Goal: Task Accomplishment & Management: Use online tool/utility

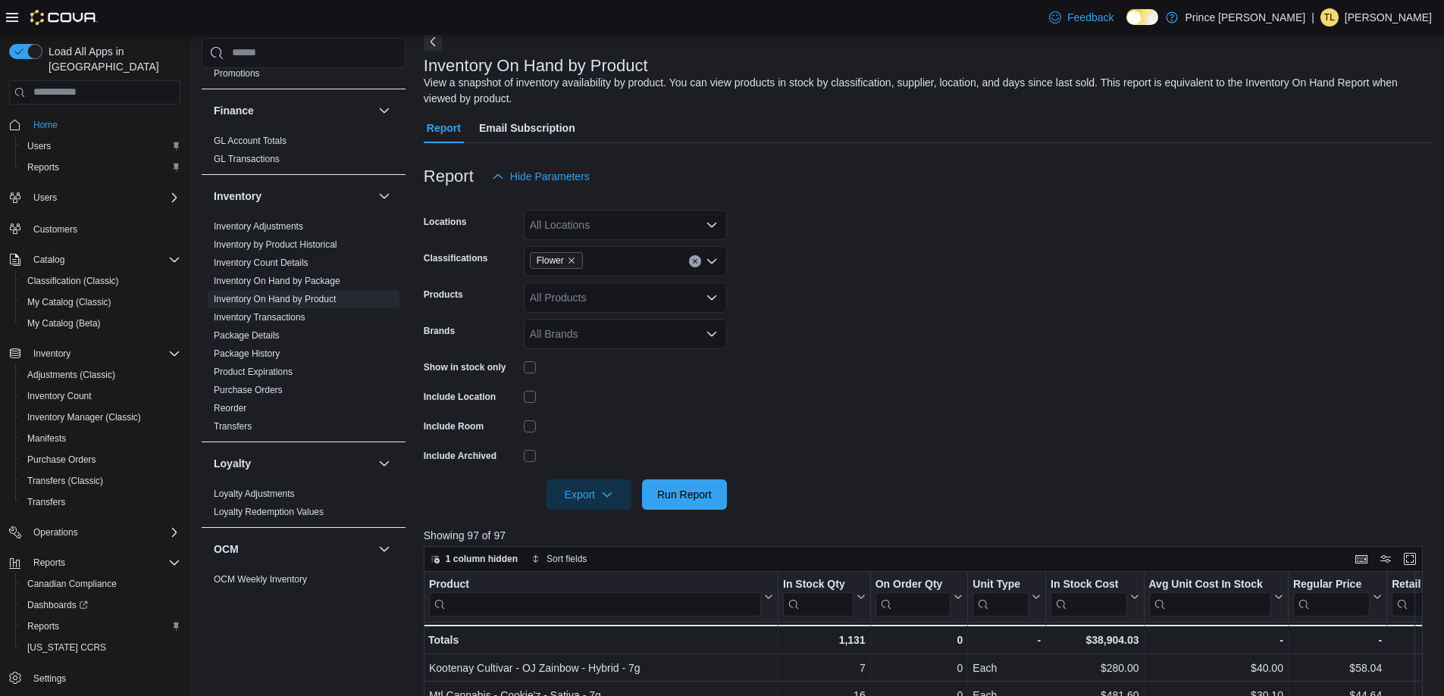
scroll to position [40, 0]
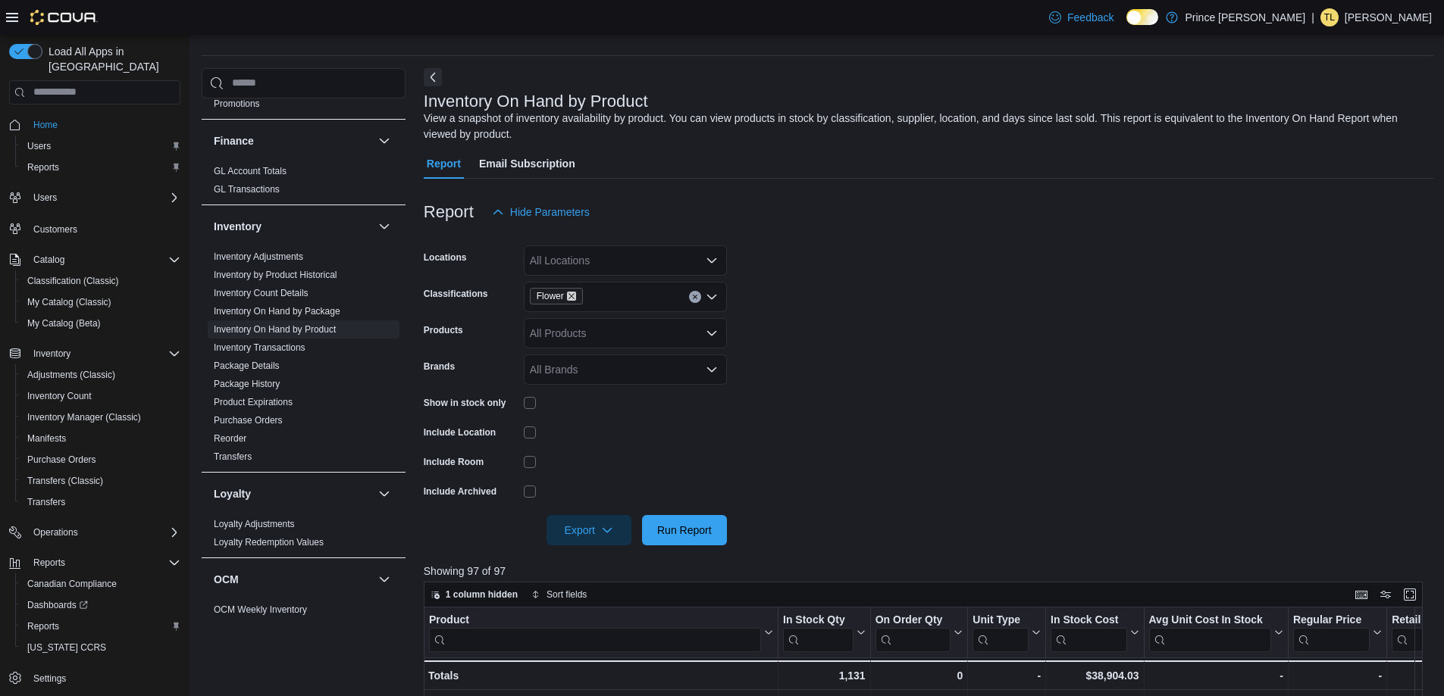
click at [571, 295] on icon "Remove Flower from selection in this group" at bounding box center [571, 296] width 9 height 9
click at [568, 255] on div "All Locations" at bounding box center [625, 261] width 203 height 30
click at [641, 286] on span "Prince [PERSON_NAME]" at bounding box center [609, 286] width 120 height 15
click at [821, 318] on form "Locations Prince [PERSON_NAME] Combo box. Selected. Prince [PERSON_NAME]. Press…" at bounding box center [928, 386] width 1009 height 318
click at [77, 390] on span "Inventory Count" at bounding box center [59, 396] width 64 height 12
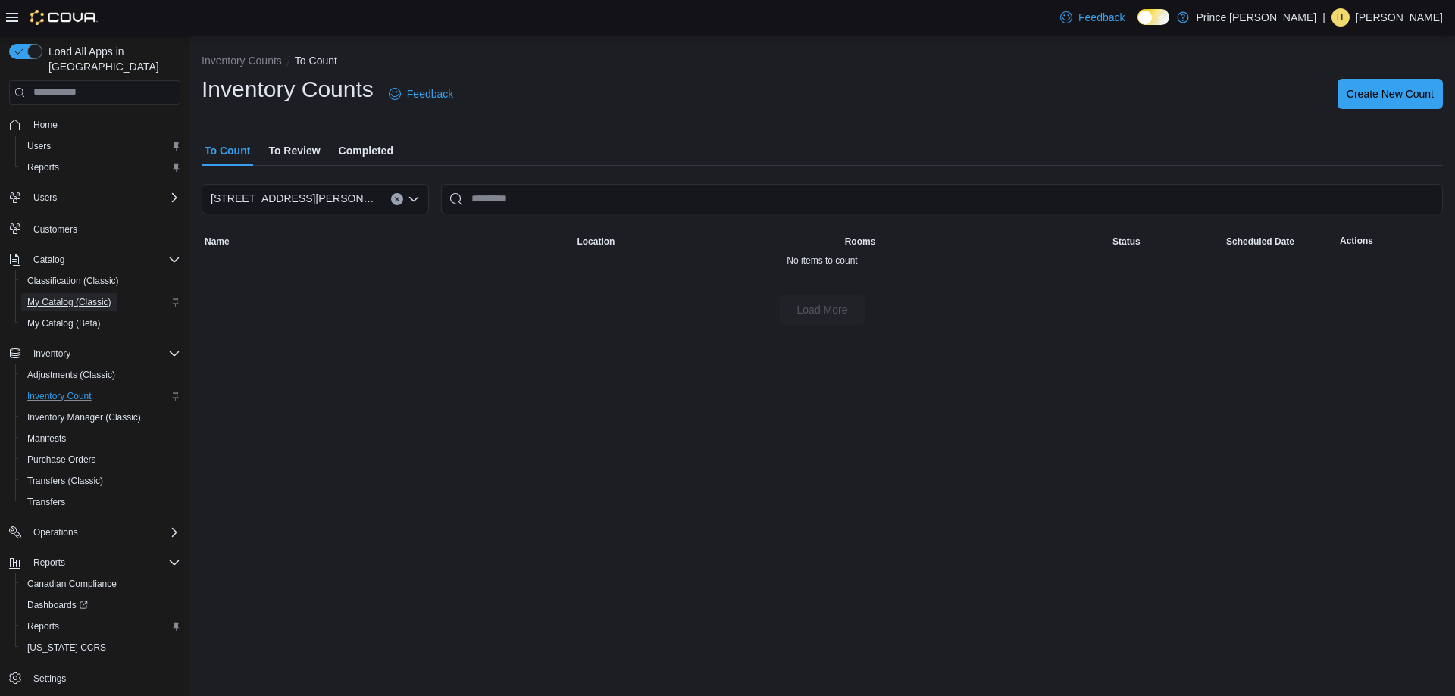
click at [61, 296] on span "My Catalog (Classic)" at bounding box center [69, 302] width 84 height 12
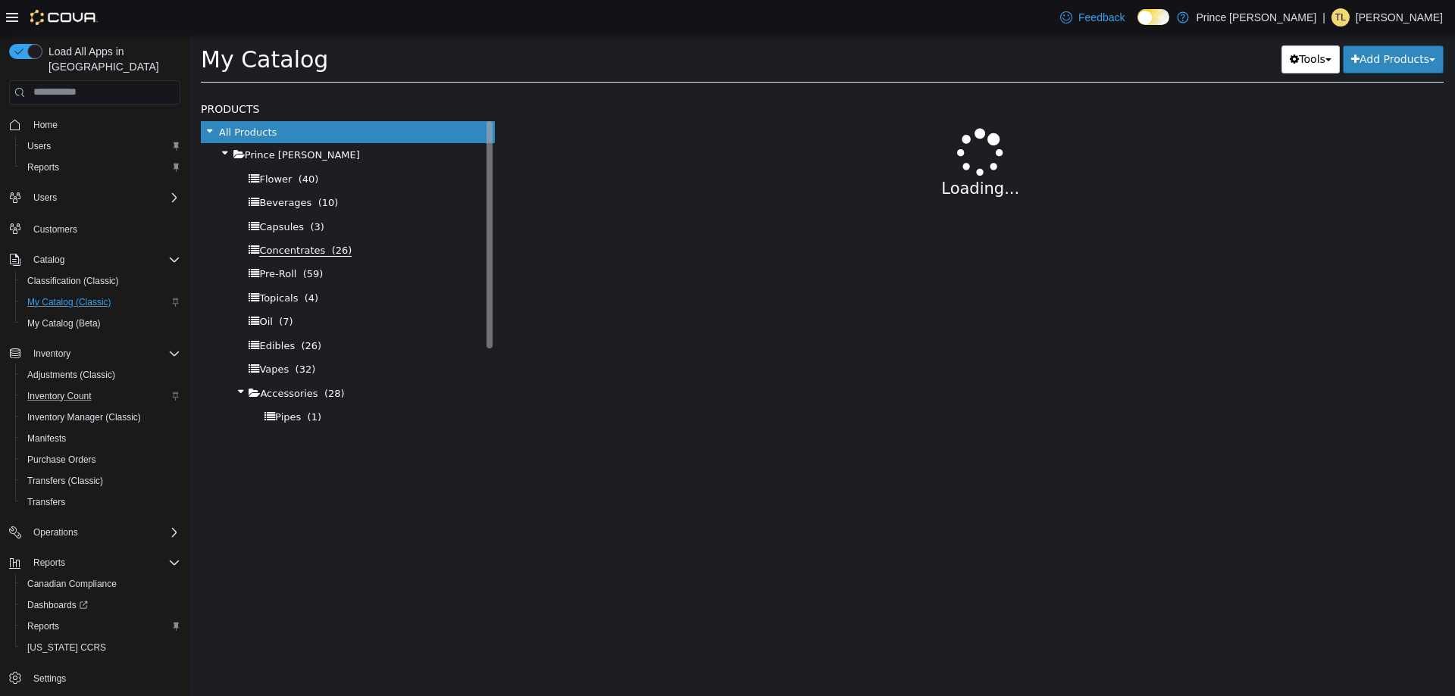
select select "**********"
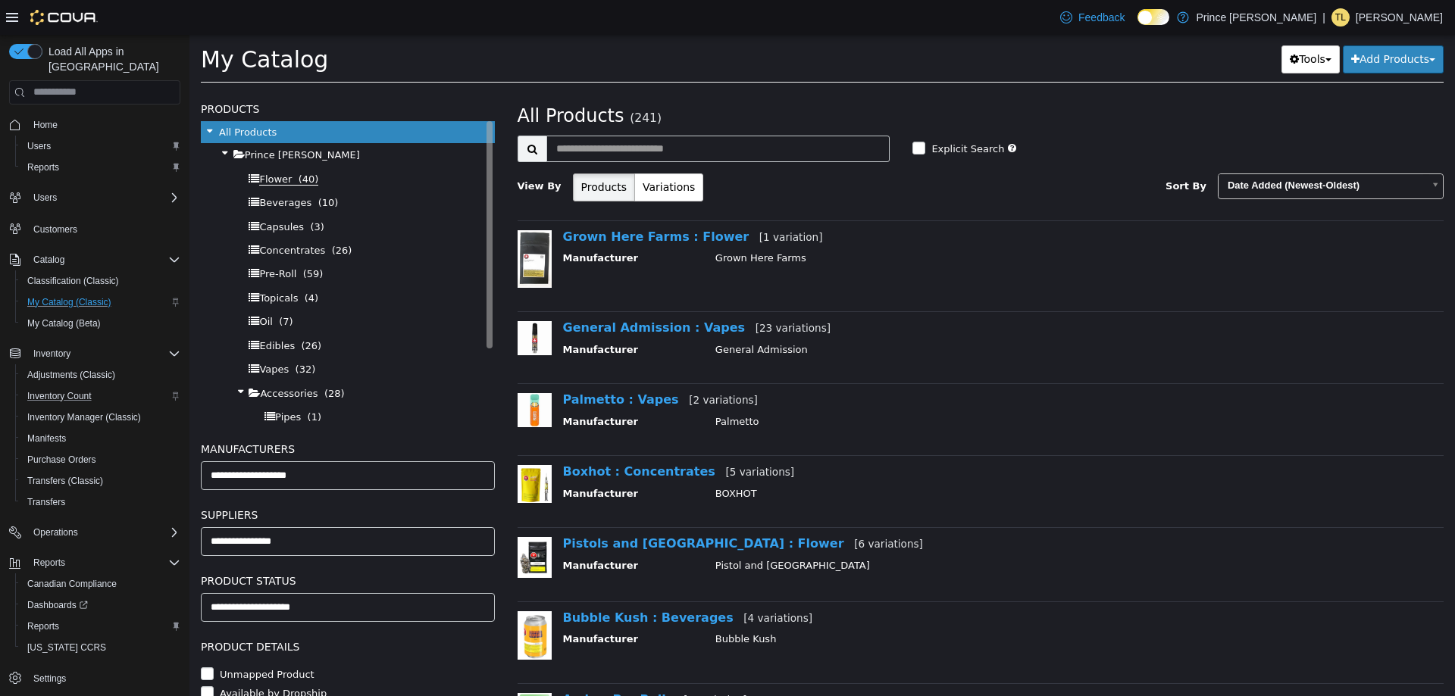
click at [275, 180] on span "Flower" at bounding box center [275, 179] width 33 height 12
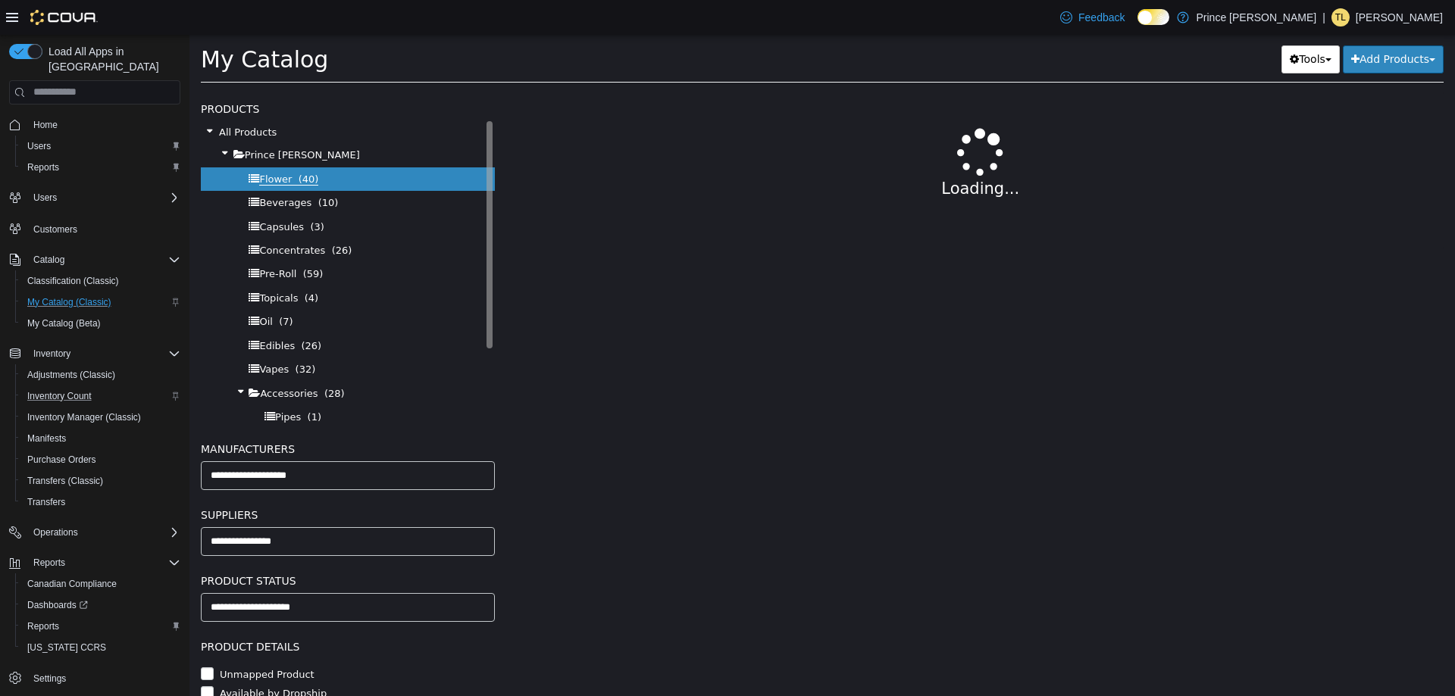
select select "**********"
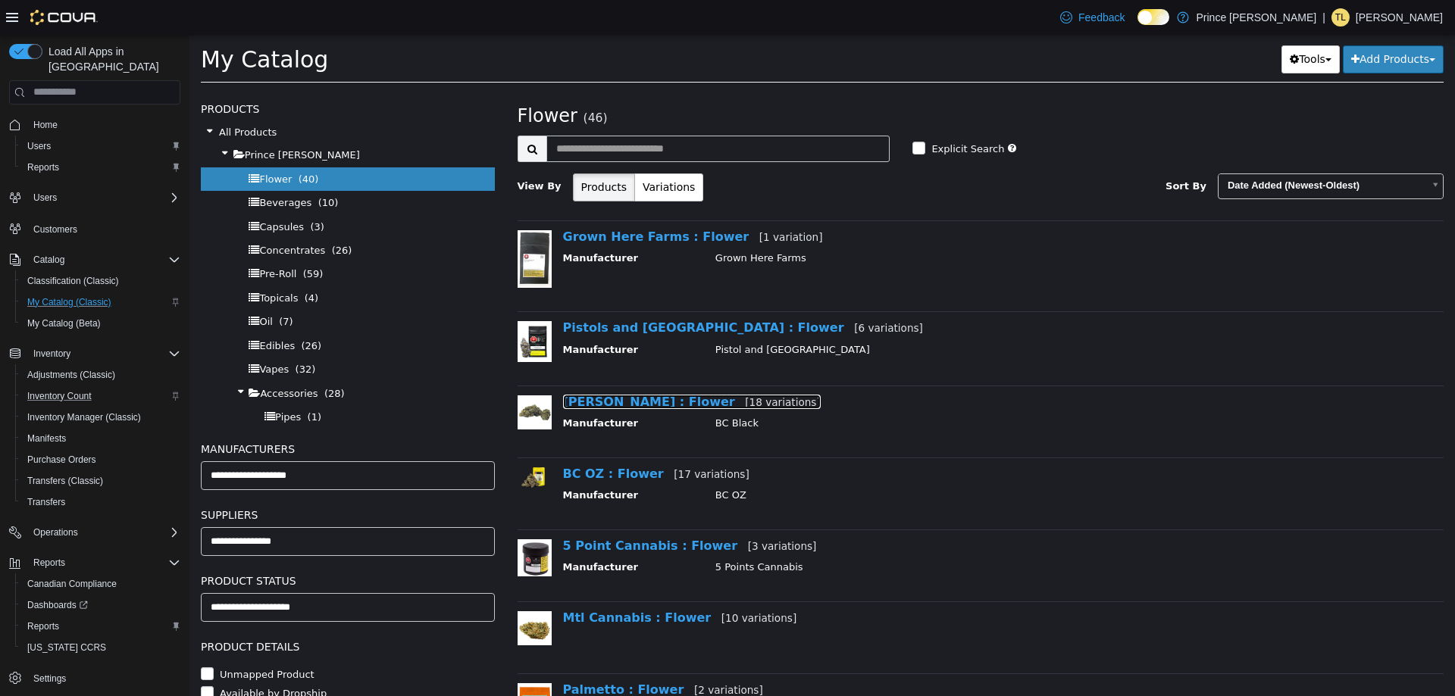
click at [617, 402] on link "[PERSON_NAME] : Flower [18 variations]" at bounding box center [692, 401] width 258 height 14
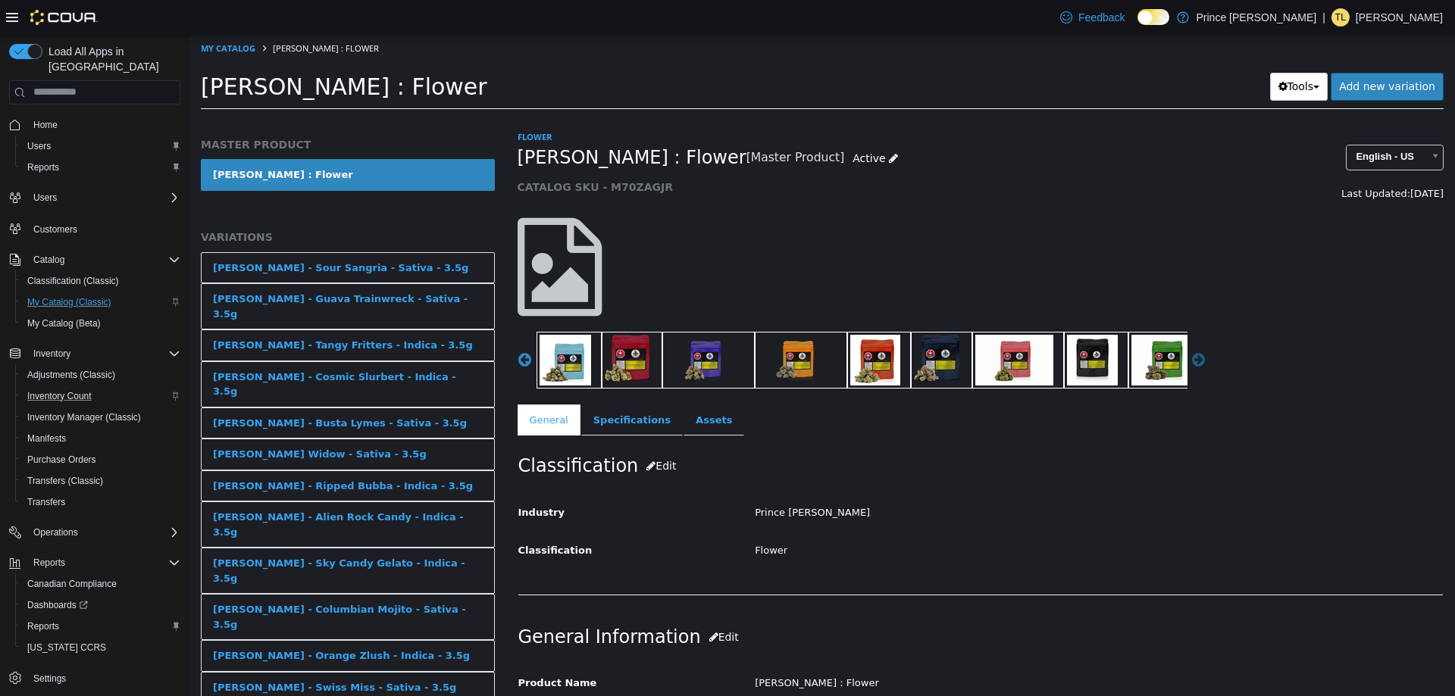
click at [1193, 359] on button "Next" at bounding box center [1198, 359] width 15 height 15
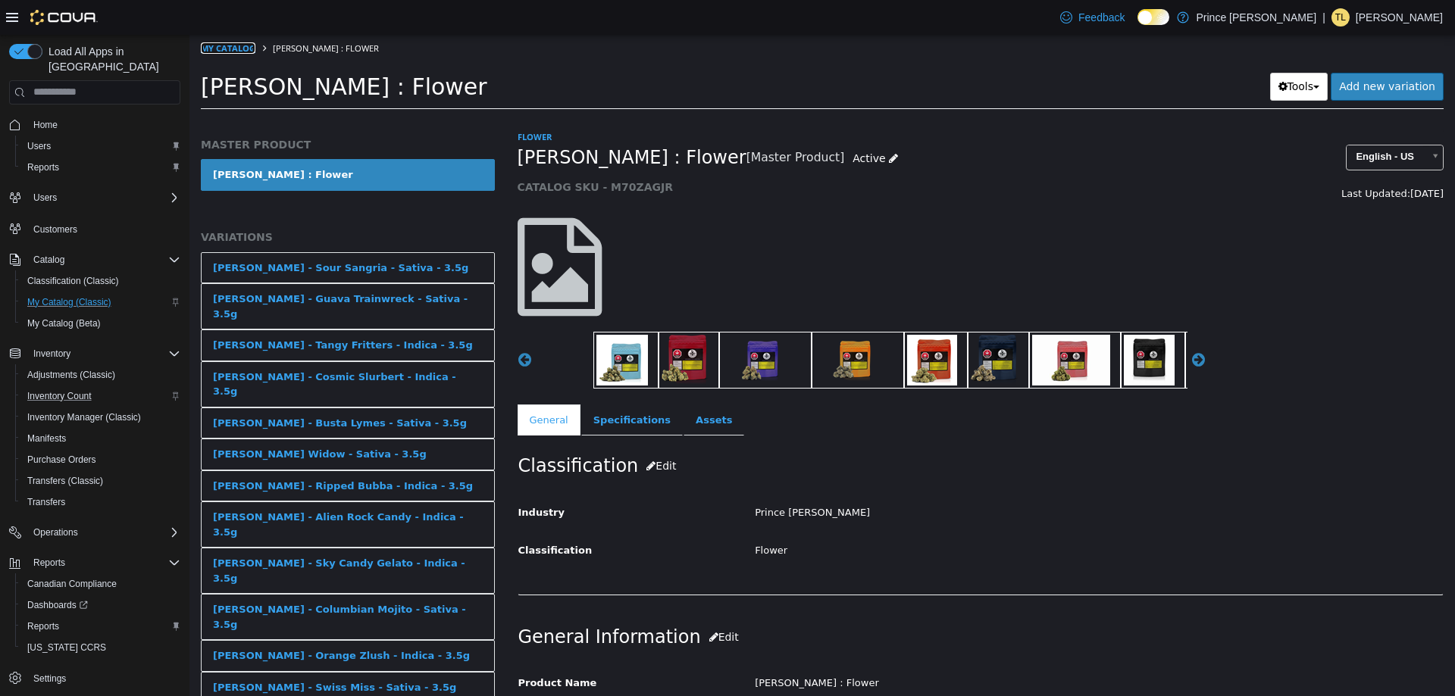
click at [233, 49] on link "My Catalog" at bounding box center [228, 47] width 55 height 11
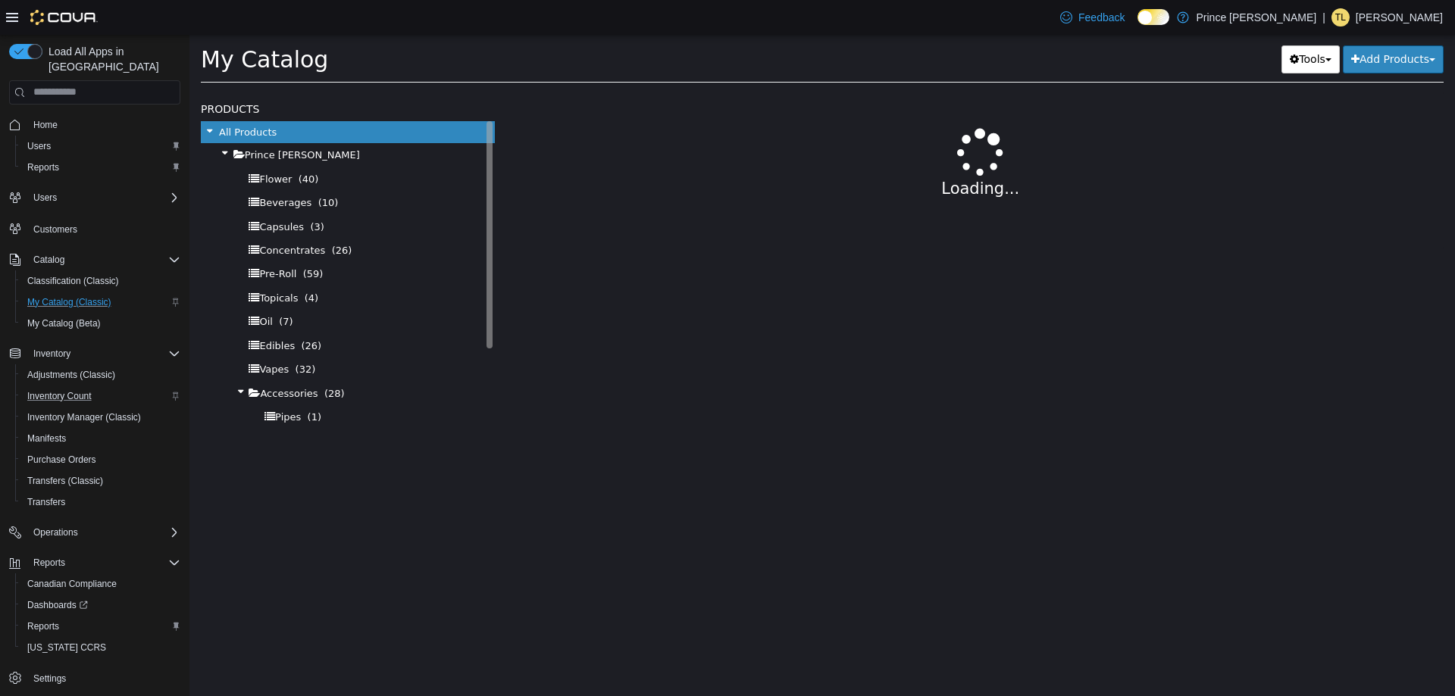
select select "**********"
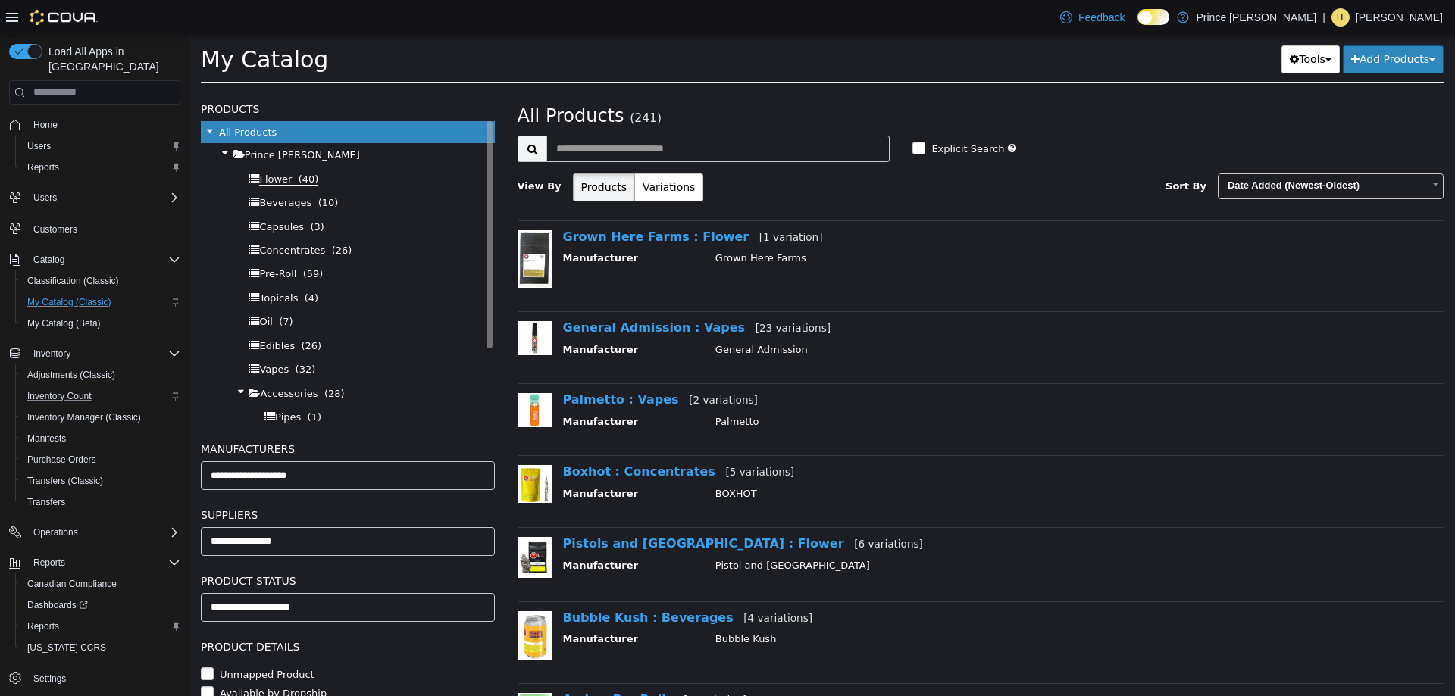
drag, startPoint x: 261, startPoint y: 177, endPoint x: 267, endPoint y: 184, distance: 9.3
click at [262, 177] on span "Flower" at bounding box center [275, 179] width 33 height 12
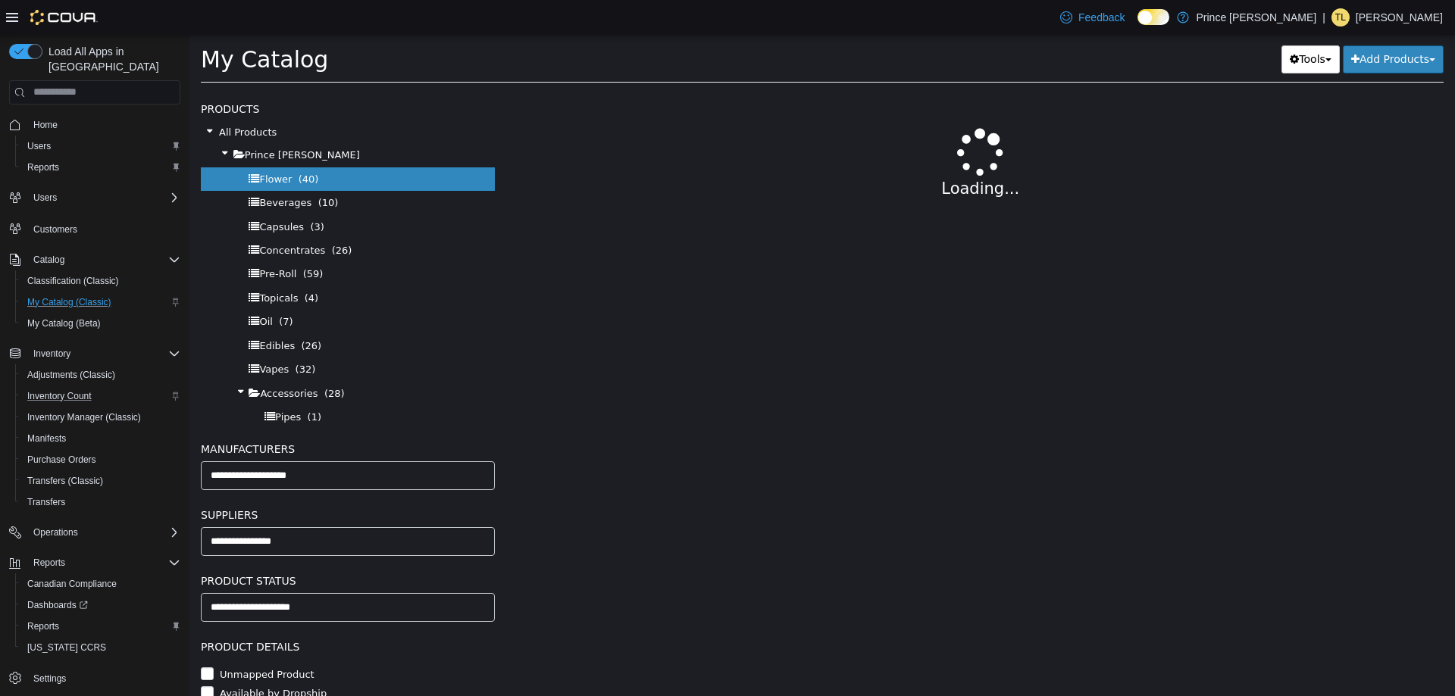
select select "**********"
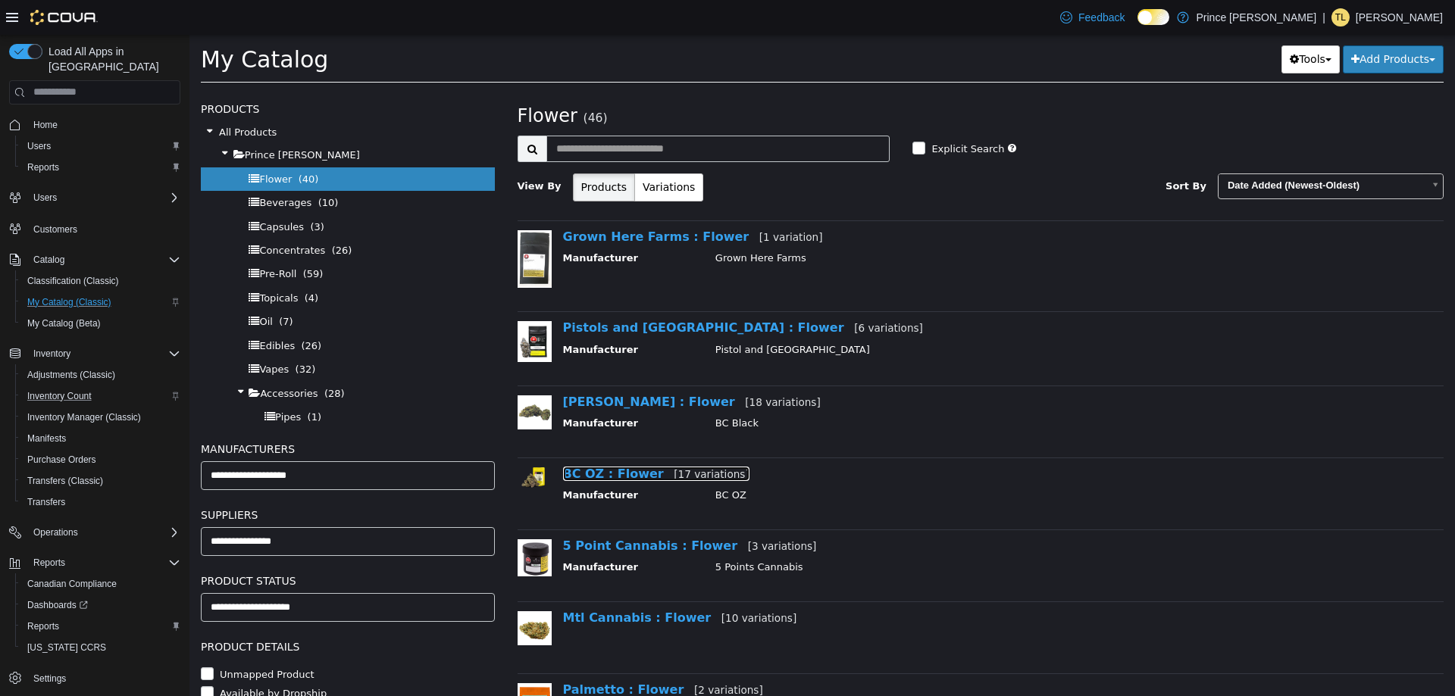
click at [600, 471] on link "BC OZ : Flower [17 variations]" at bounding box center [656, 473] width 186 height 14
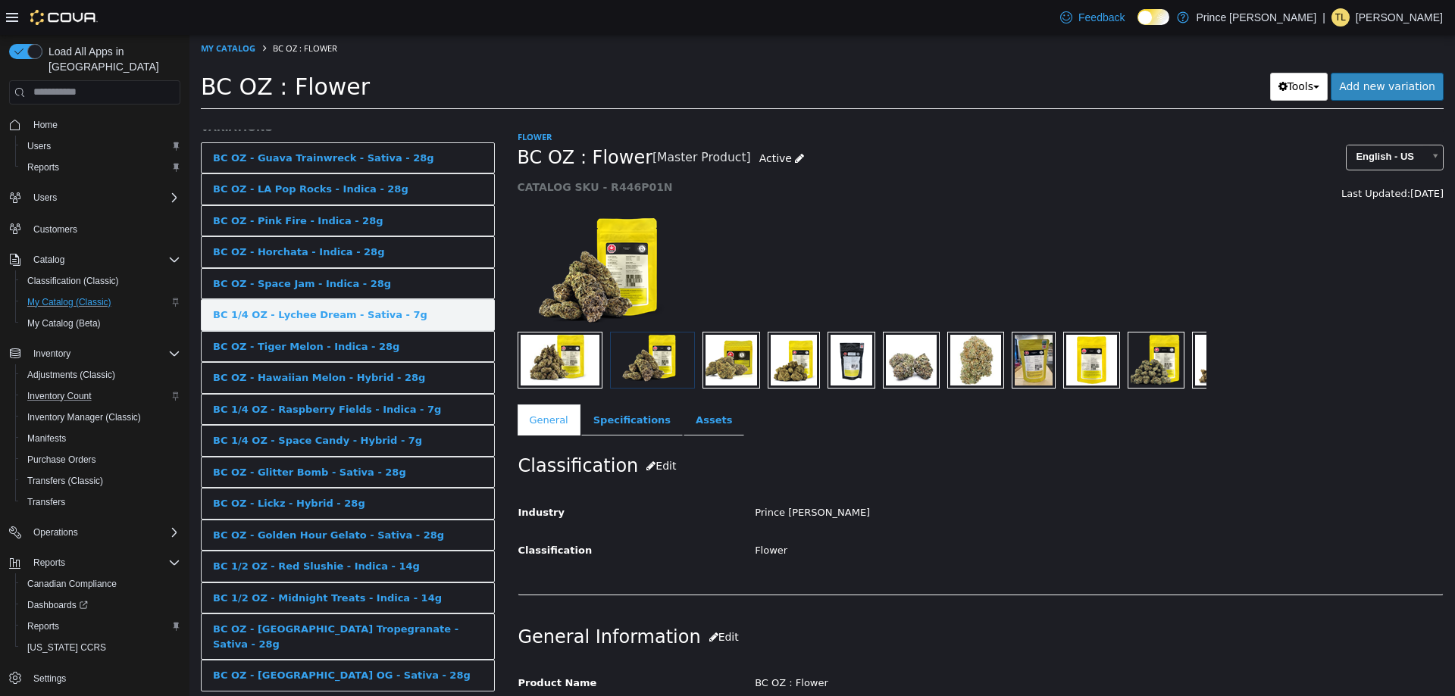
scroll to position [142, 0]
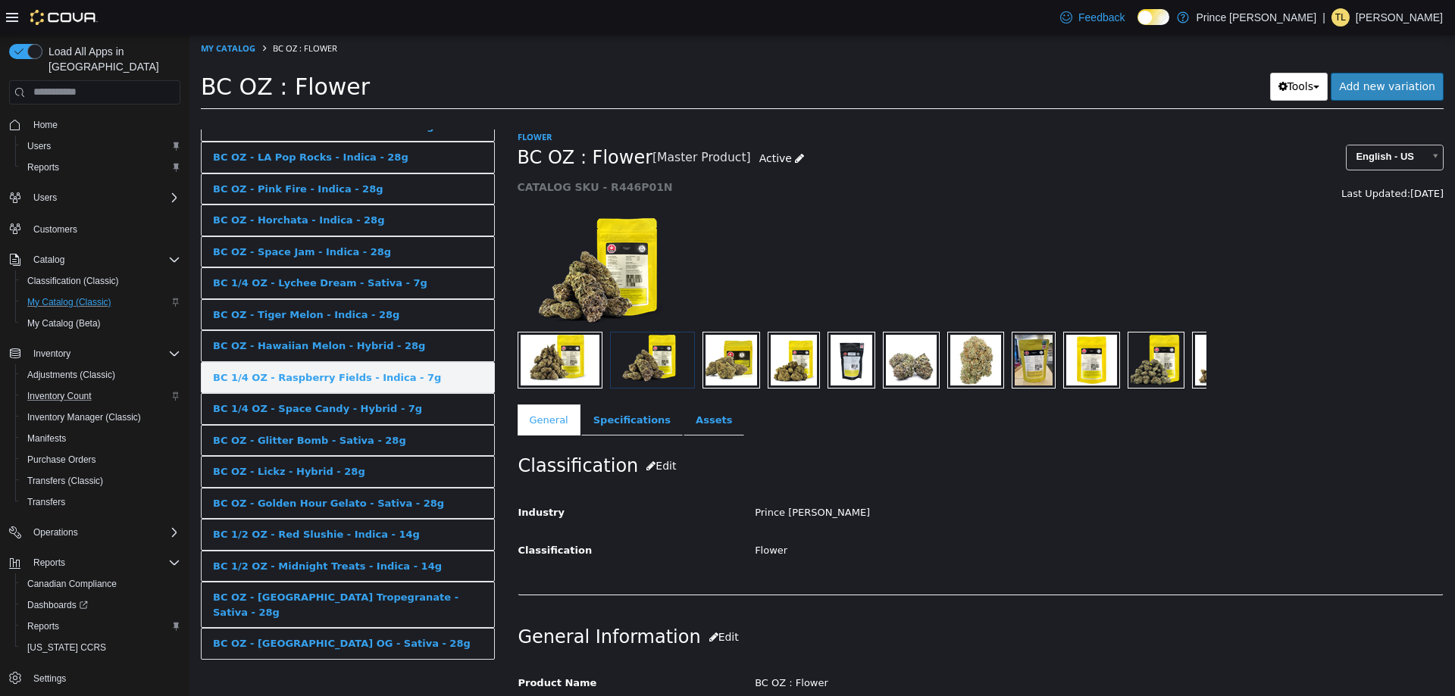
click at [382, 377] on div "BC 1/4 OZ - Raspberry Fields - Indica - 7g" at bounding box center [327, 377] width 228 height 15
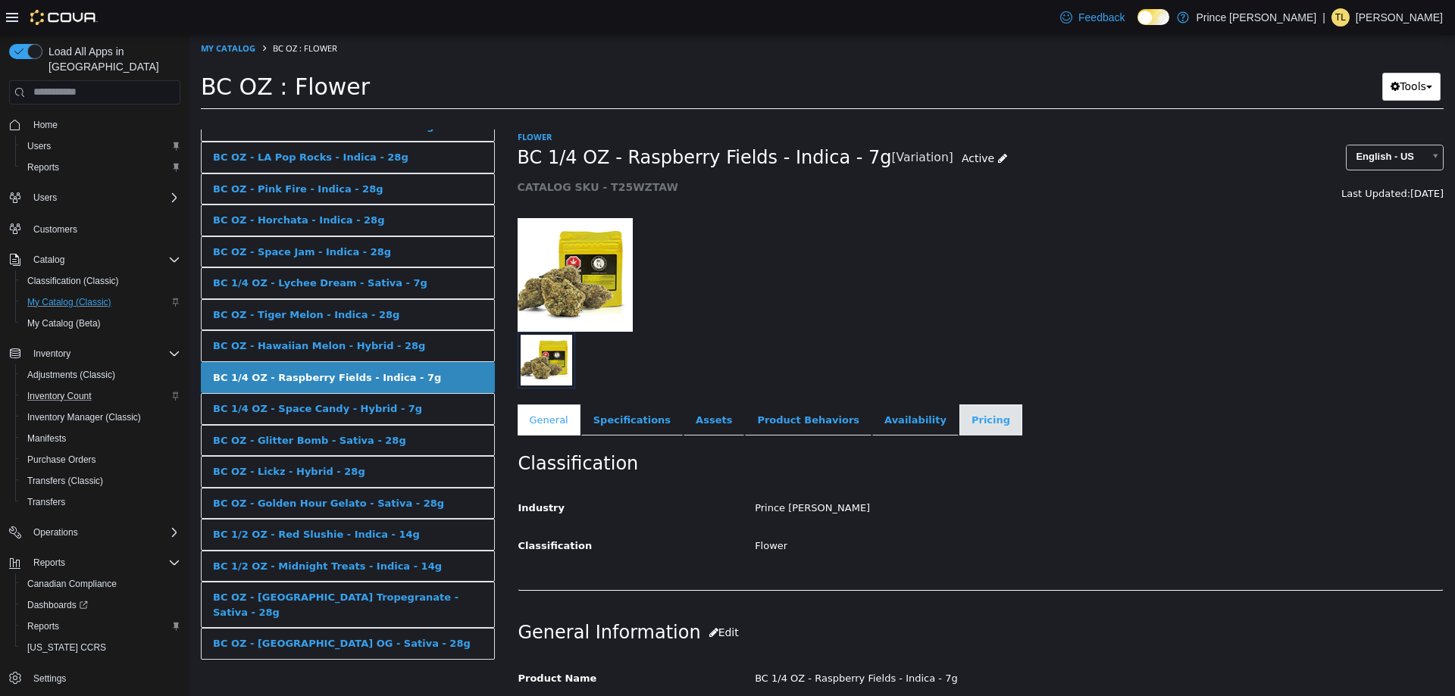
click at [959, 423] on link "Pricing" at bounding box center [990, 420] width 63 height 32
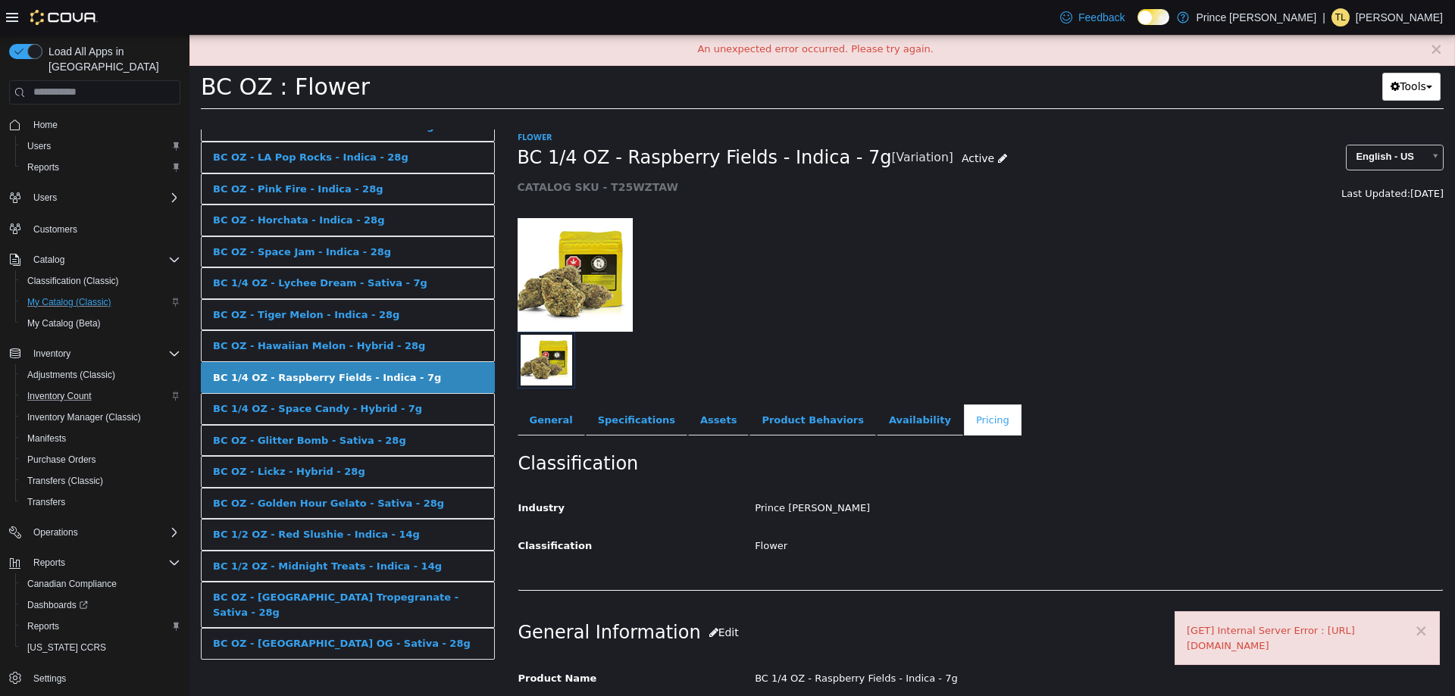
click at [964, 421] on link "Pricing" at bounding box center [993, 420] width 58 height 32
click at [964, 419] on link "Pricing" at bounding box center [993, 420] width 58 height 32
click at [964, 434] on link "Pricing" at bounding box center [993, 420] width 58 height 32
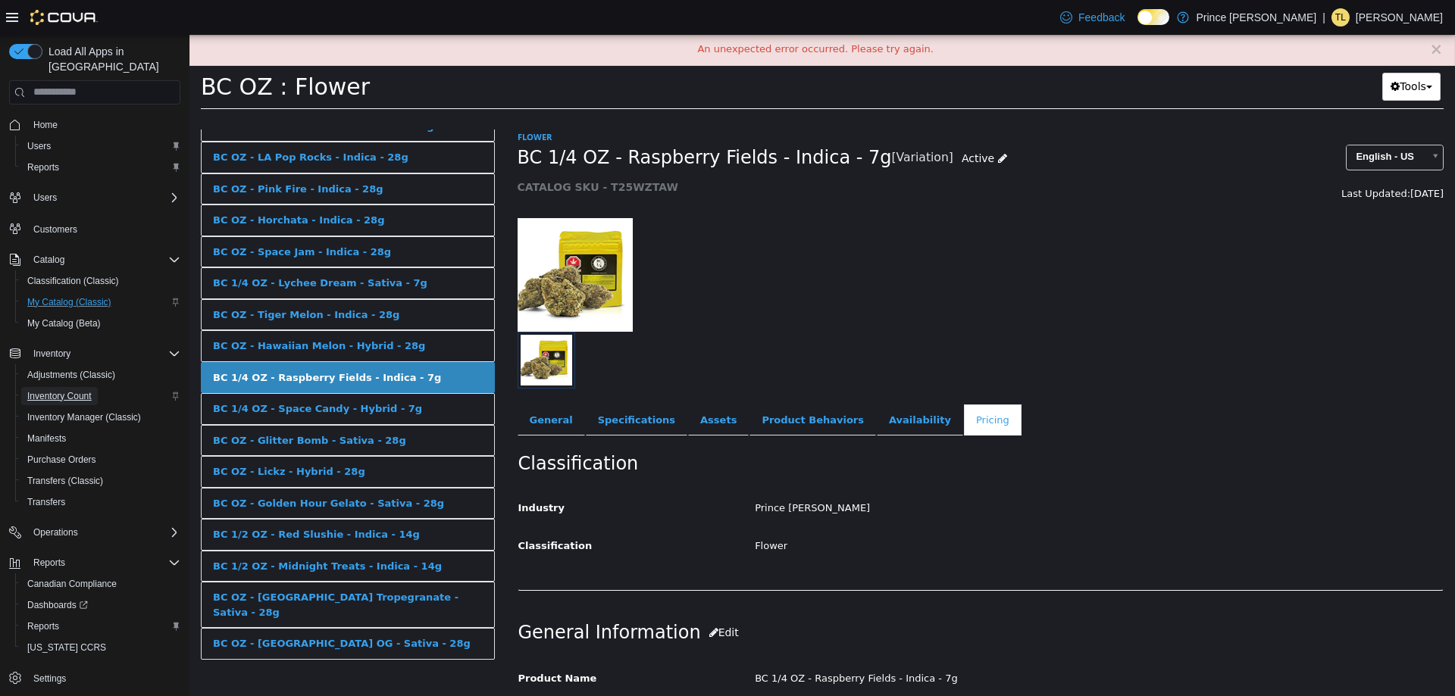
click at [78, 390] on span "Inventory Count" at bounding box center [59, 396] width 64 height 12
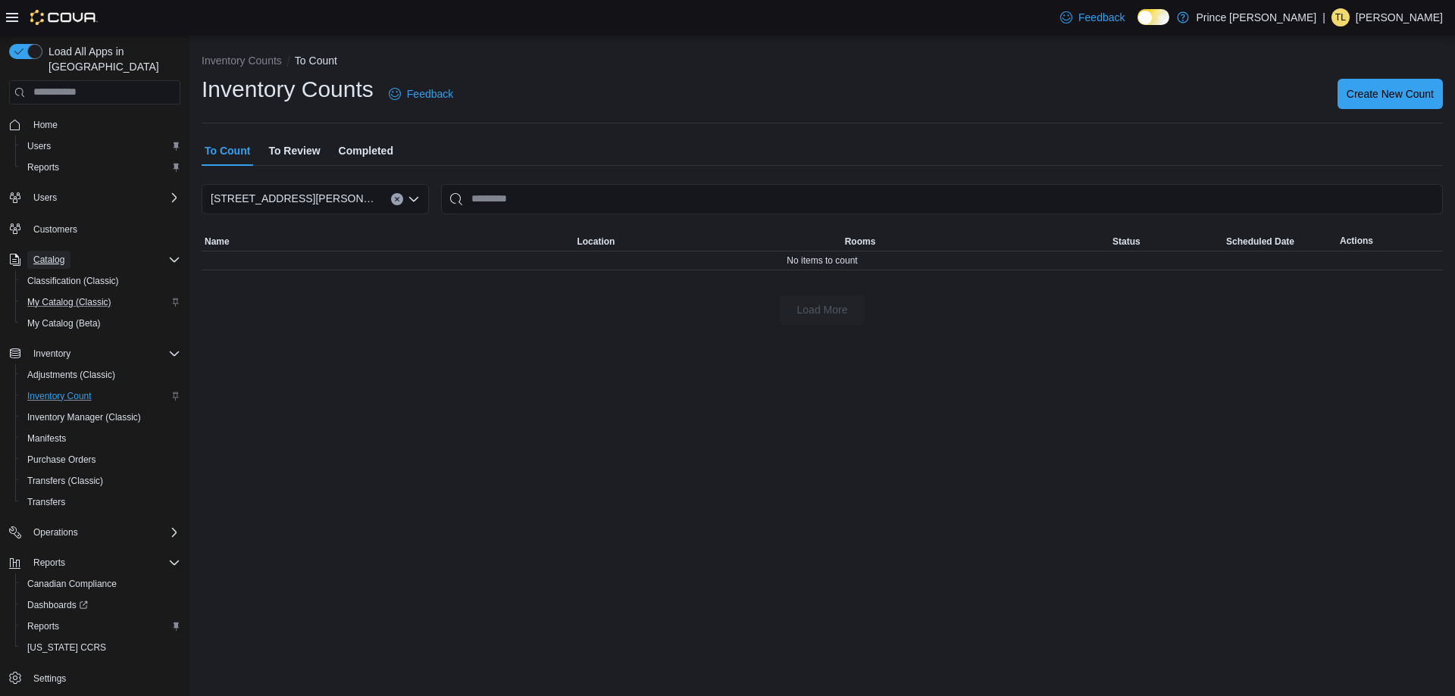
click at [58, 254] on span "Catalog" at bounding box center [48, 260] width 31 height 12
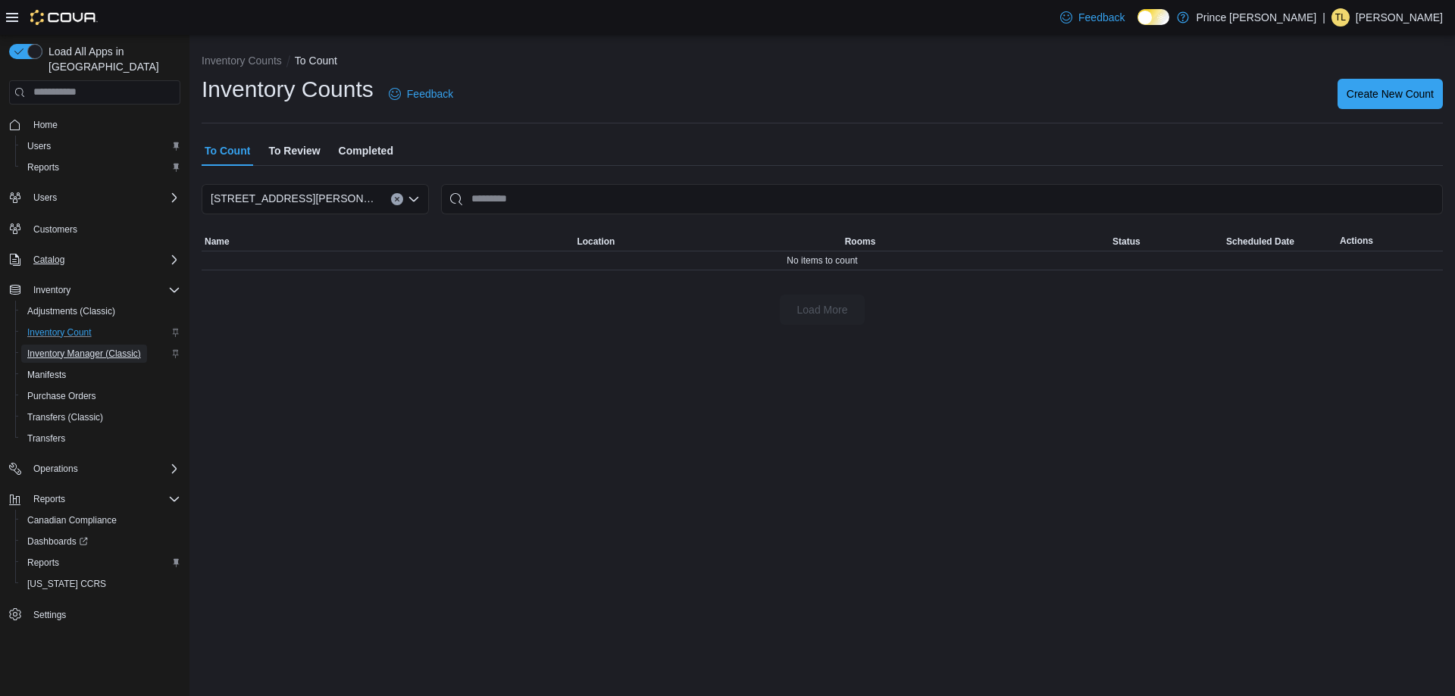
click at [86, 348] on span "Inventory Manager (Classic)" at bounding box center [84, 354] width 114 height 12
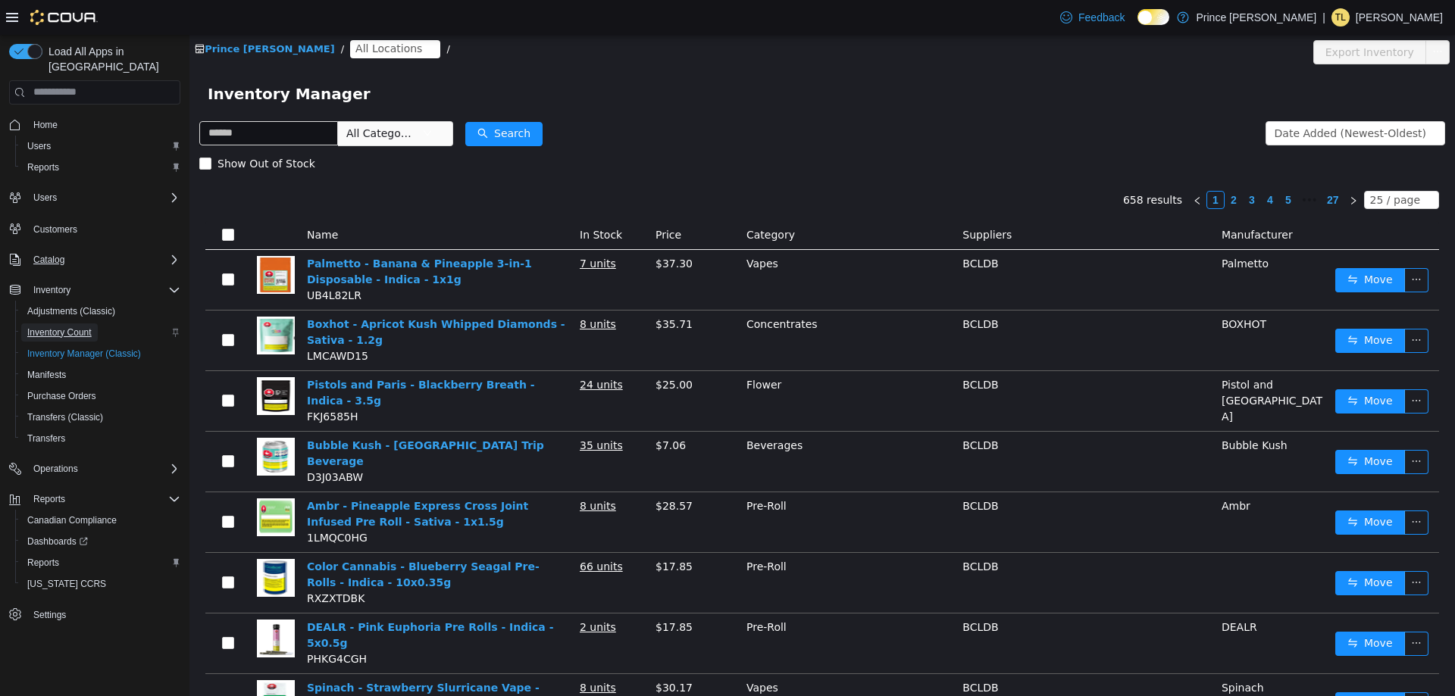
click at [68, 327] on span "Inventory Count" at bounding box center [59, 333] width 64 height 12
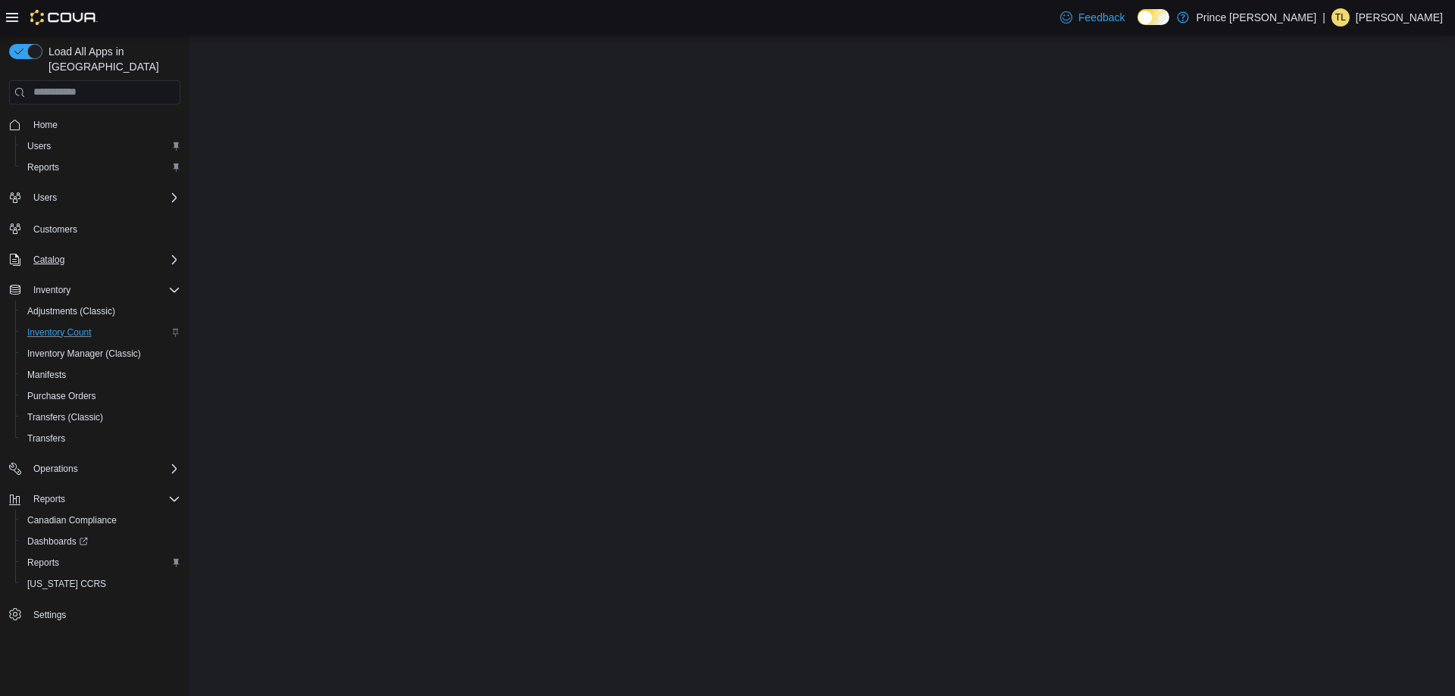
click at [68, 327] on span "Inventory Count" at bounding box center [59, 333] width 64 height 12
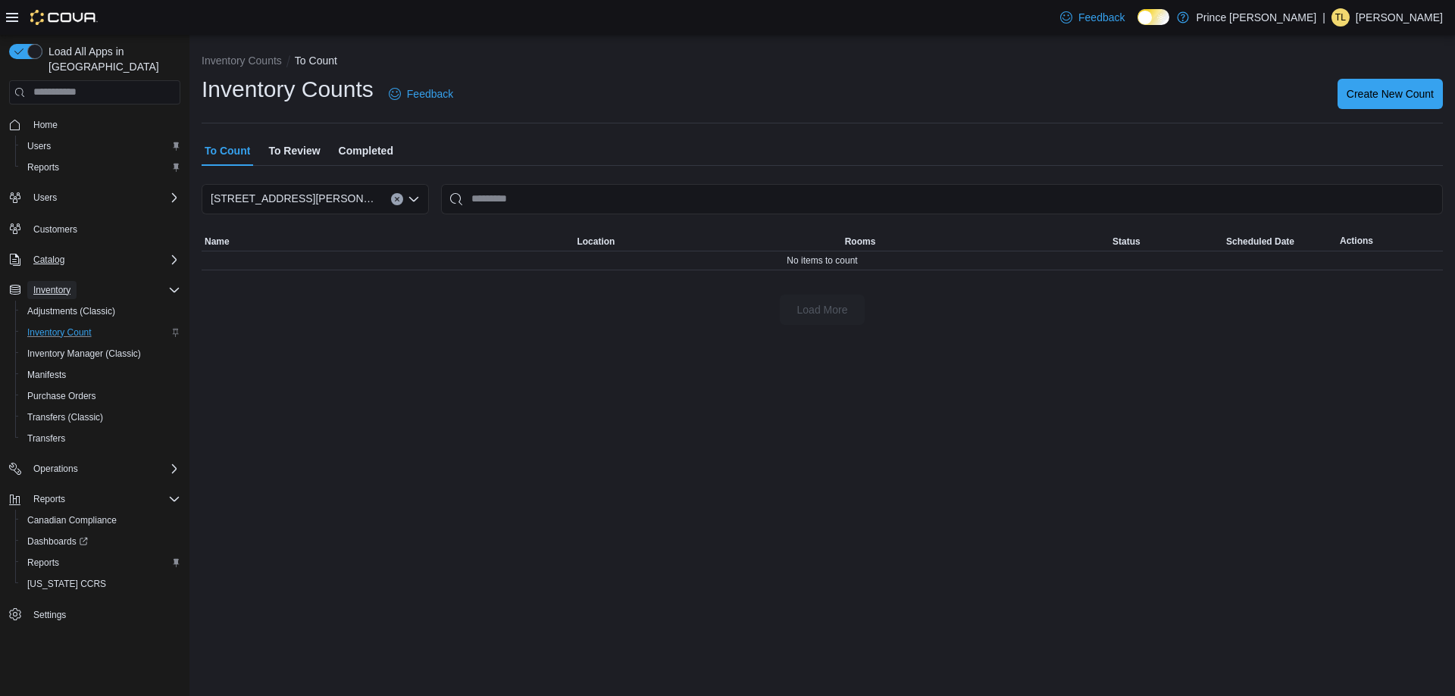
click at [52, 284] on span "Inventory" at bounding box center [51, 290] width 37 height 12
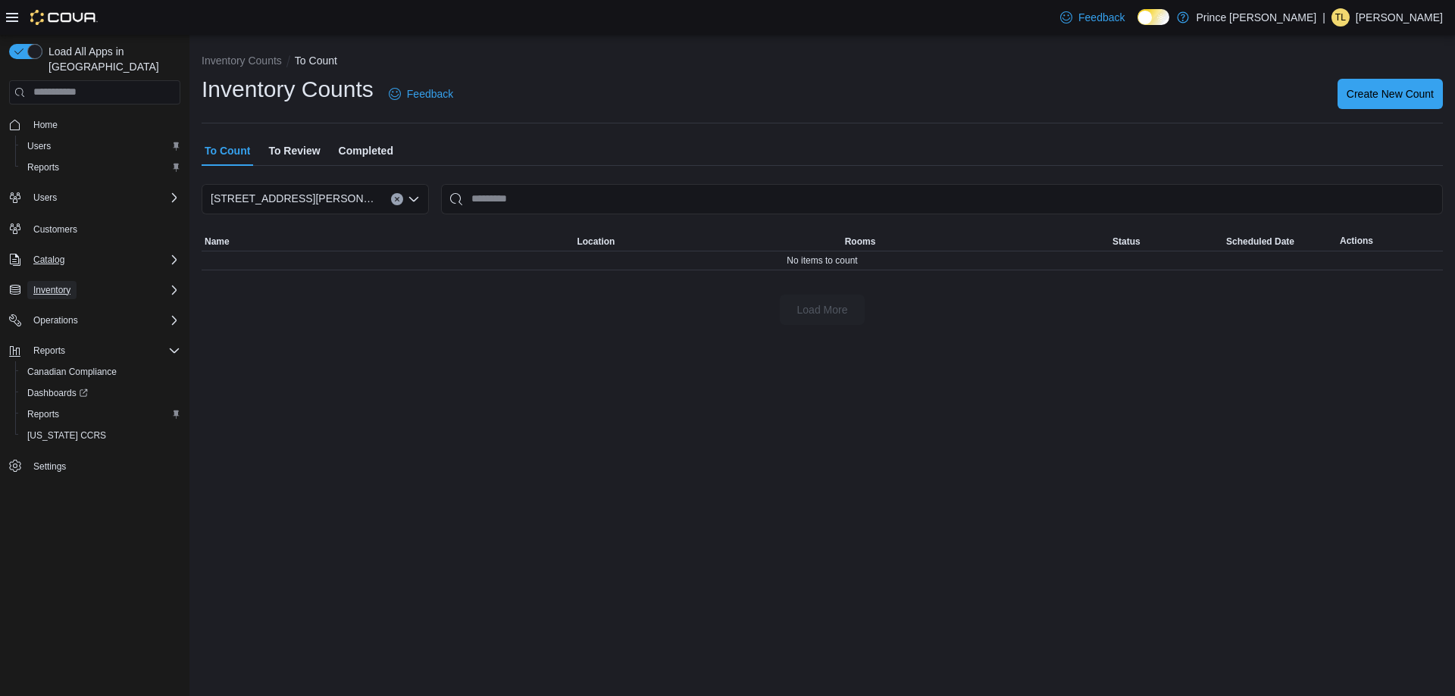
click at [49, 284] on span "Inventory" at bounding box center [51, 290] width 37 height 12
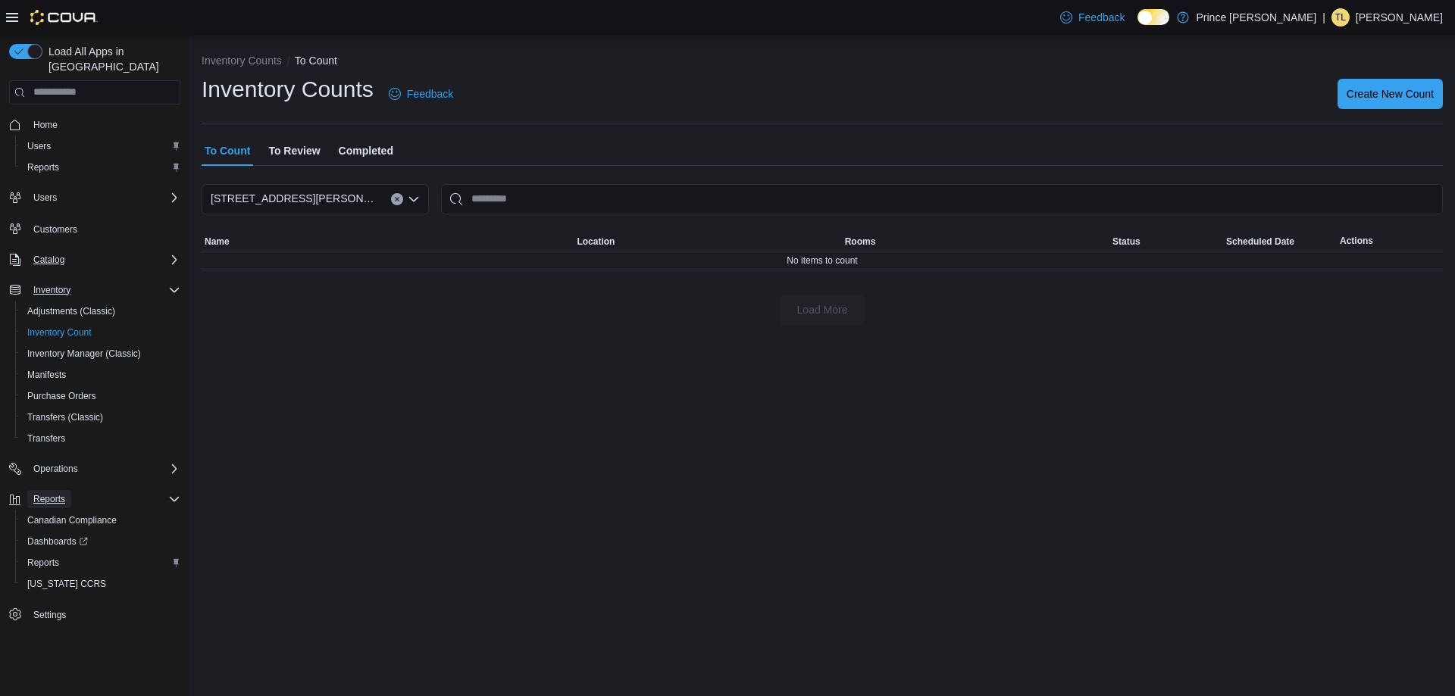
click at [59, 493] on span "Reports" at bounding box center [49, 499] width 32 height 12
click at [52, 493] on span "Reports" at bounding box center [49, 499] width 32 height 12
click at [77, 251] on div "Catalog" at bounding box center [103, 260] width 153 height 18
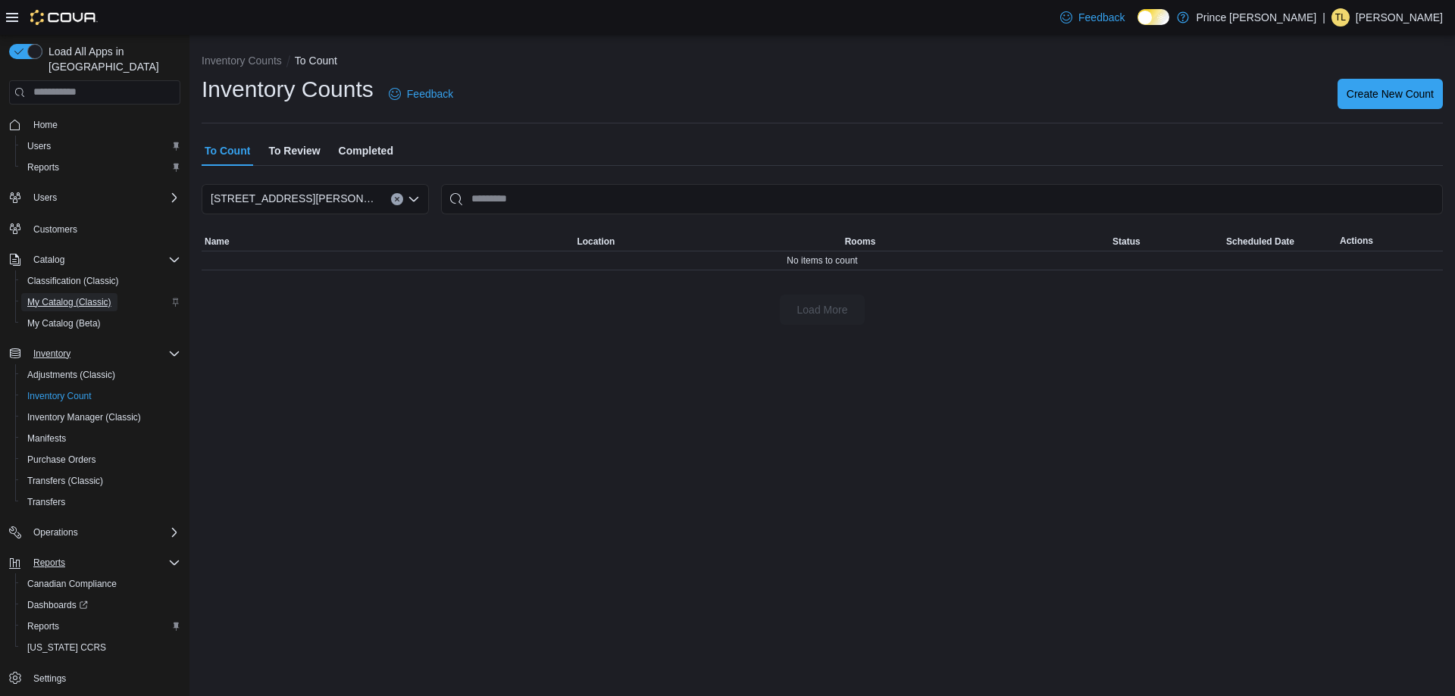
click at [87, 296] on span "My Catalog (Classic)" at bounding box center [69, 302] width 84 height 12
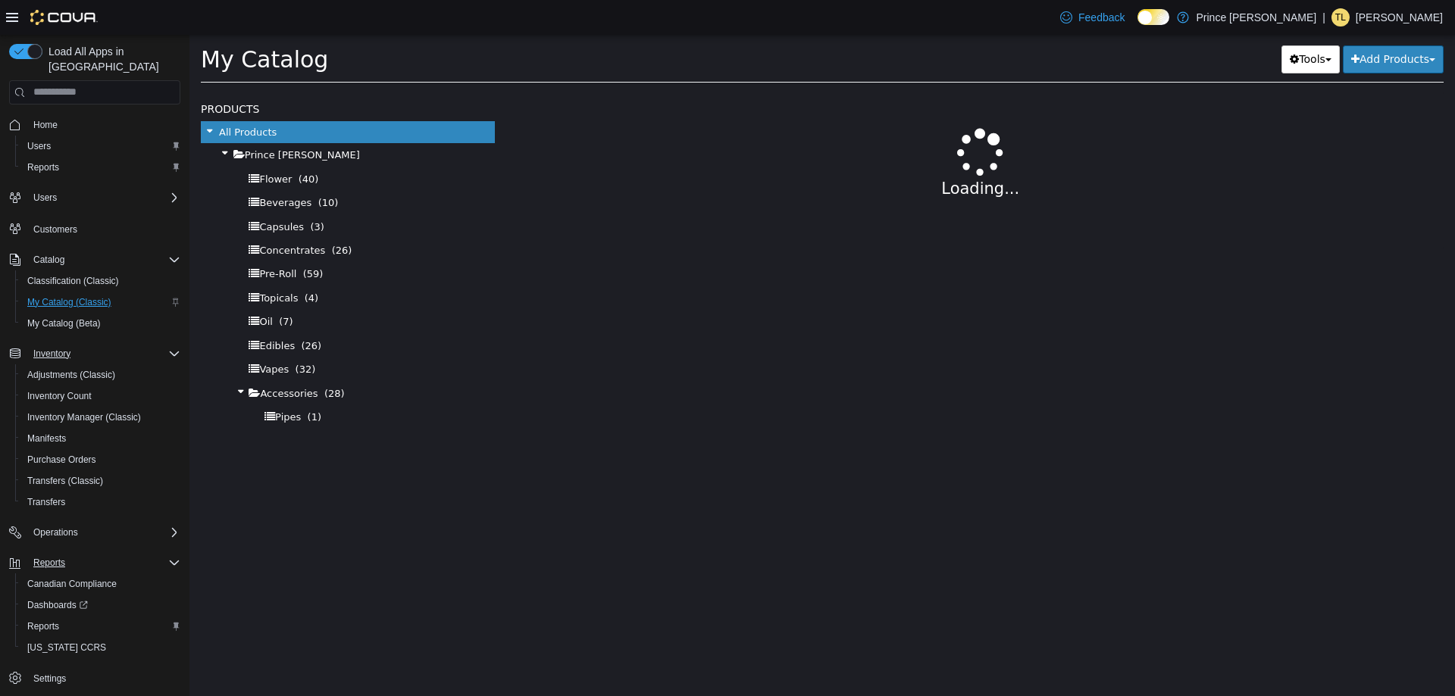
select select "**********"
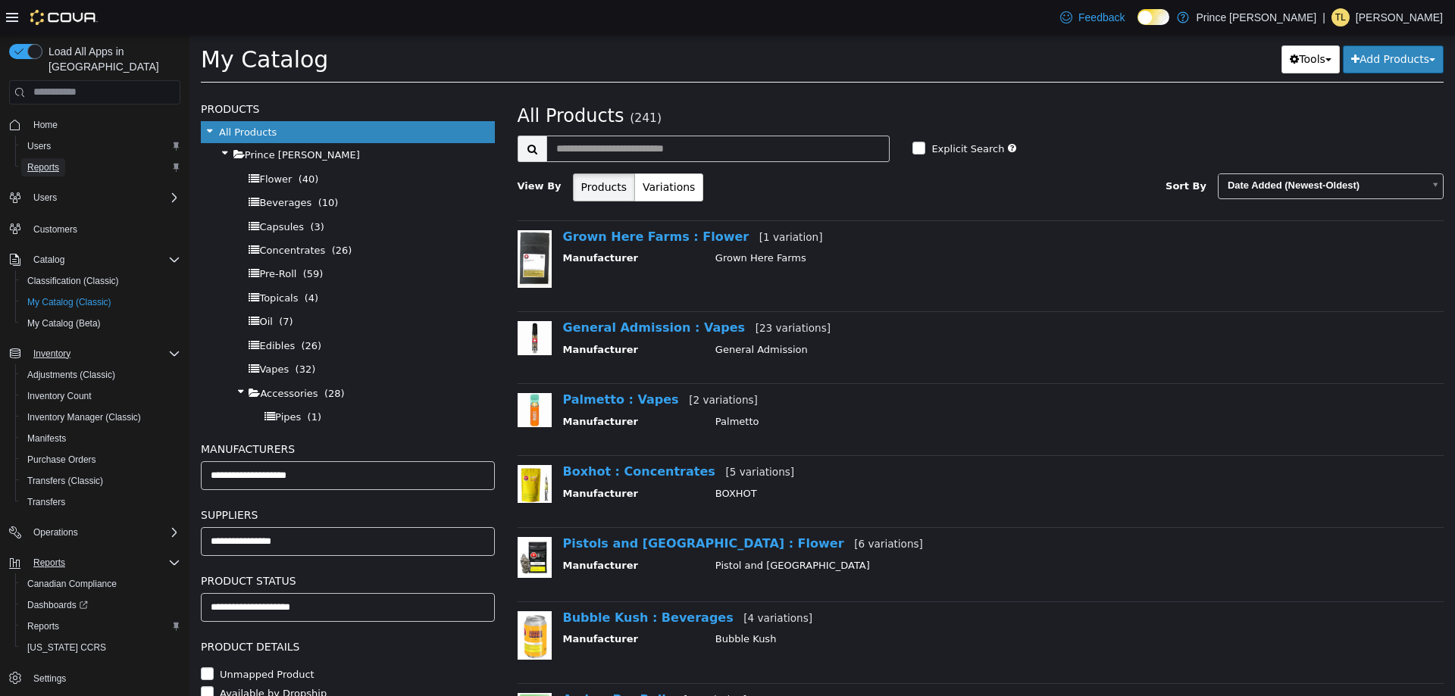
click at [45, 161] on span "Reports" at bounding box center [43, 167] width 32 height 12
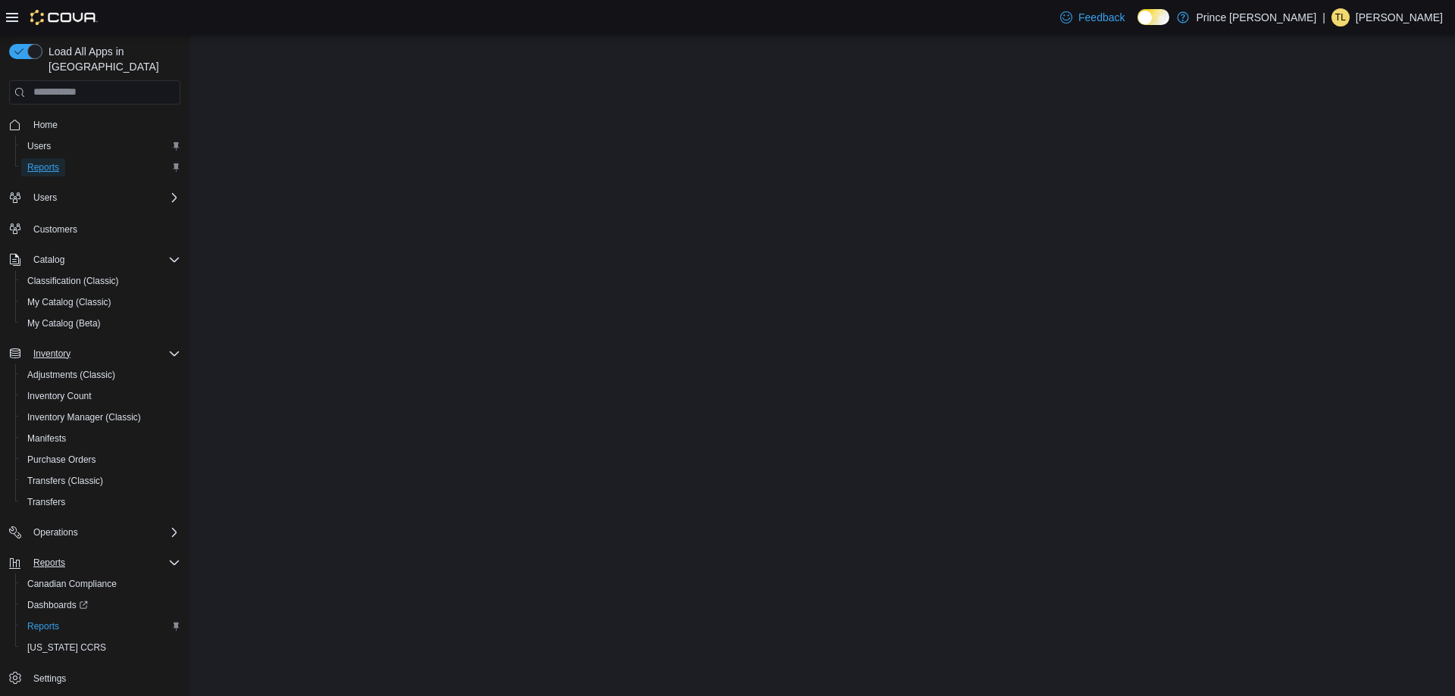
click at [45, 161] on span "Reports" at bounding box center [43, 167] width 32 height 12
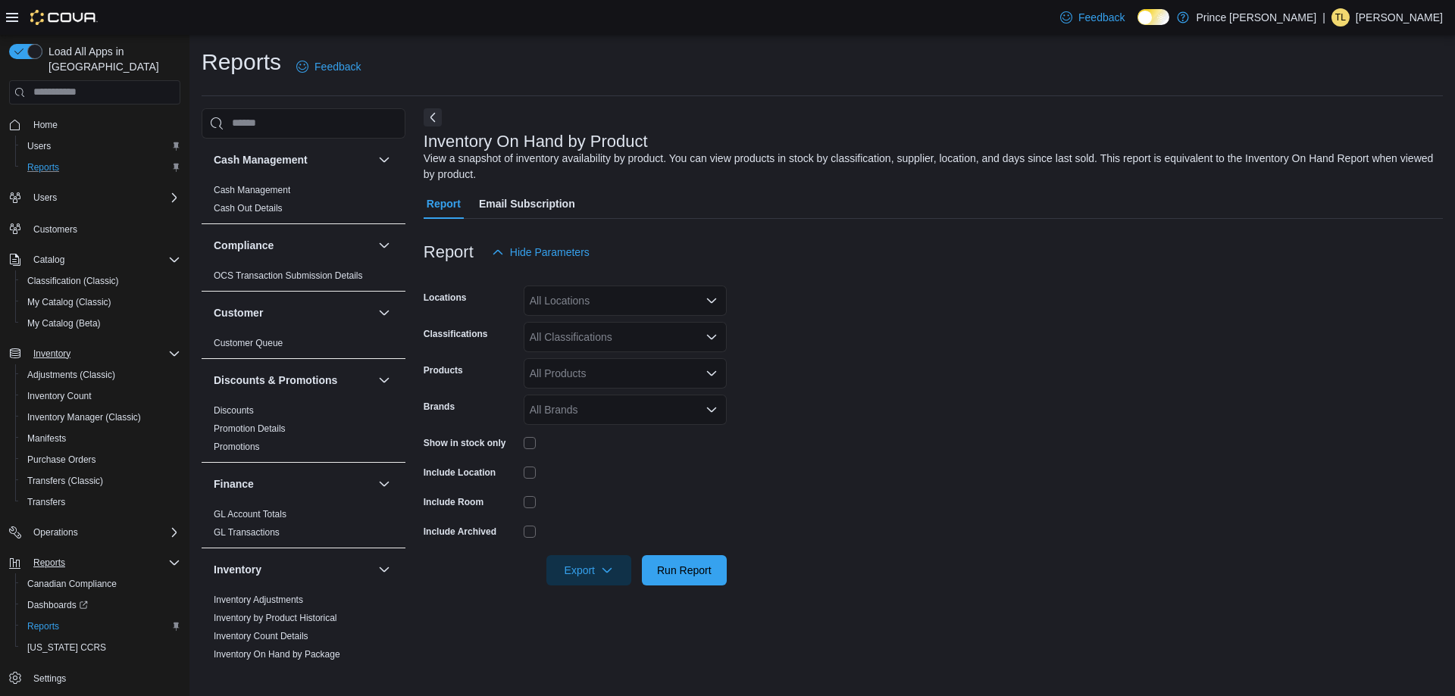
click at [580, 336] on div "All Classifications" at bounding box center [625, 337] width 203 height 30
click at [577, 391] on span "Flower" at bounding box center [572, 387] width 32 height 15
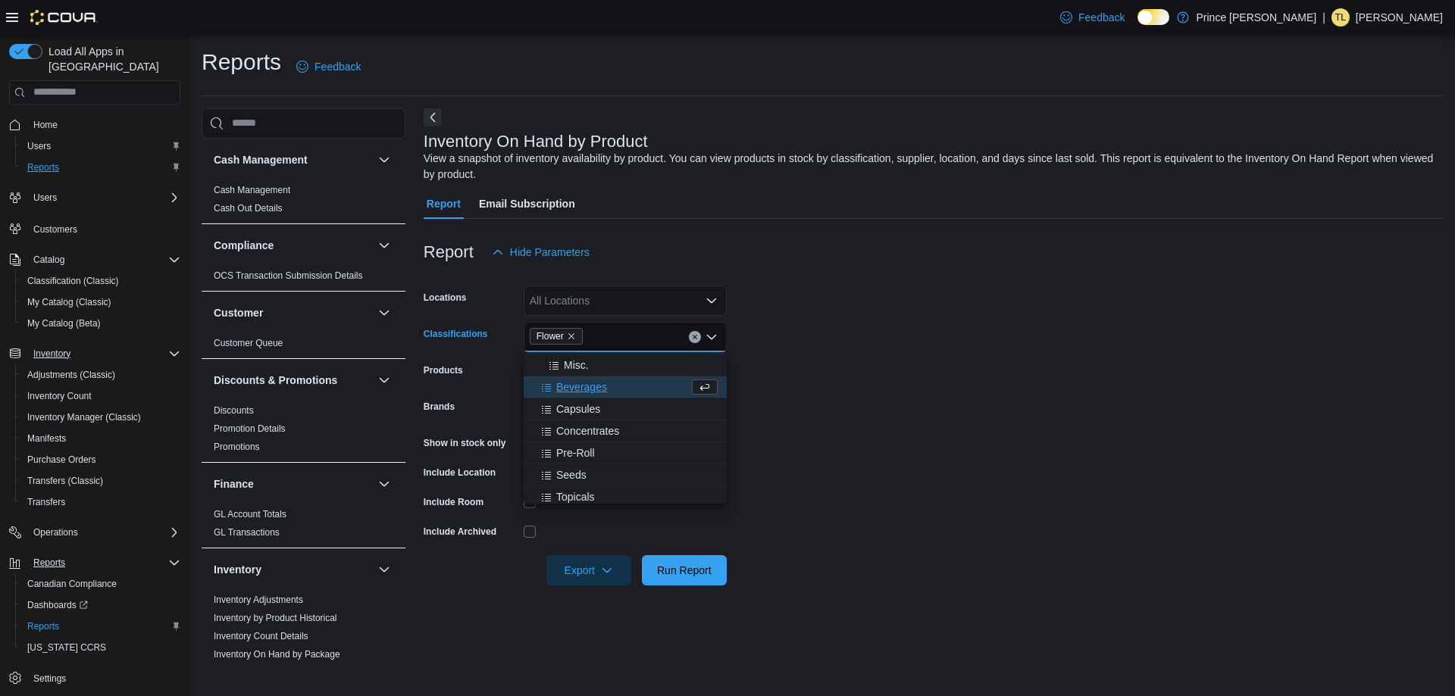
click at [577, 391] on span "Beverages" at bounding box center [581, 387] width 51 height 15
click at [644, 346] on div "Flower Beverages Combo box. Selected. Flower, [GEOGRAPHIC_DATA]. Press Backspac…" at bounding box center [625, 337] width 203 height 30
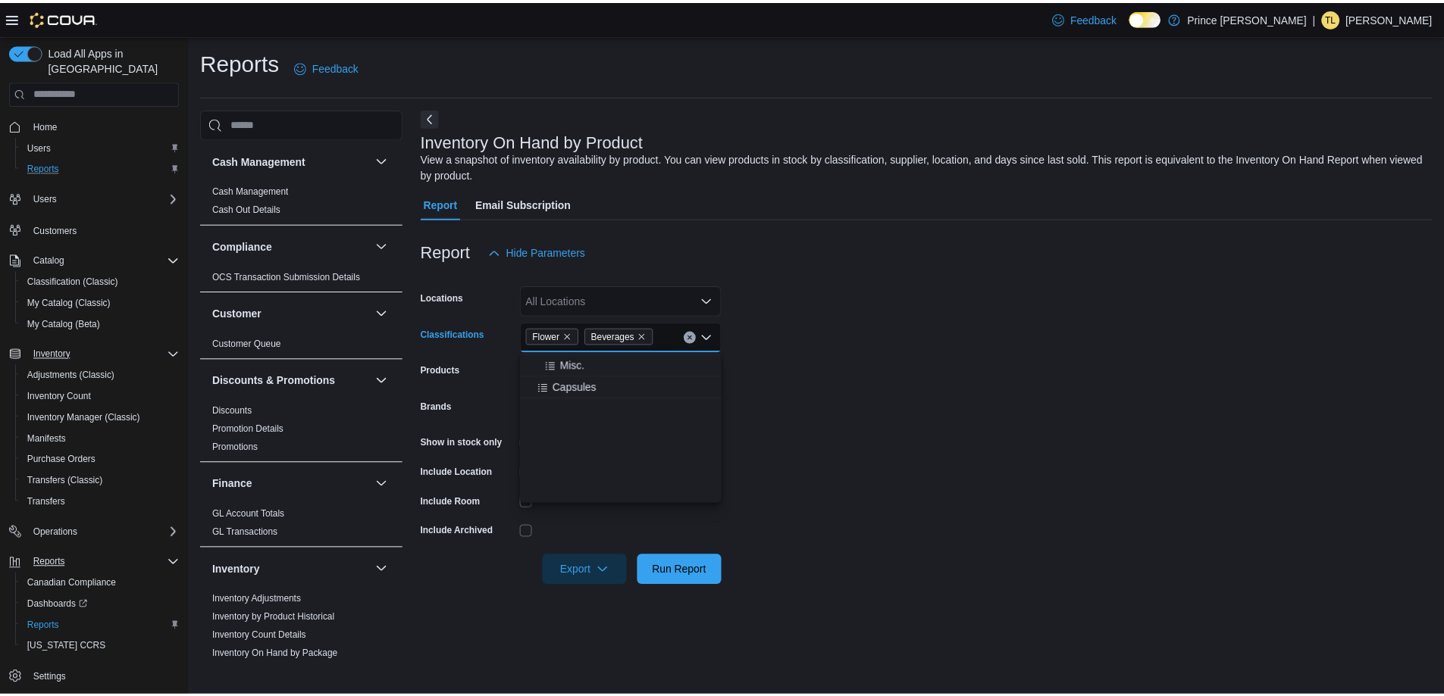
scroll to position [0, 0]
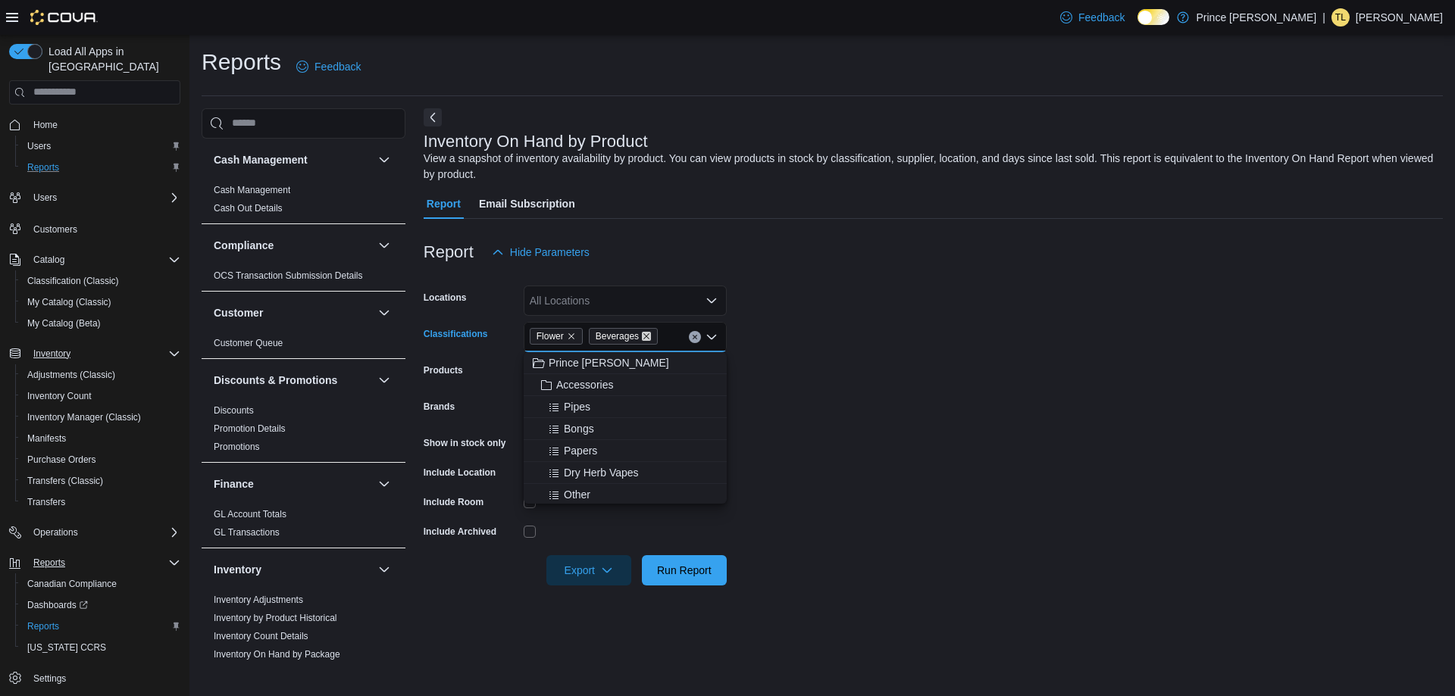
click at [646, 337] on icon "Remove Beverages from selection in this group" at bounding box center [646, 336] width 6 height 6
click at [762, 510] on form "Locations All Locations Classifications Flower Combo box. Selected. Flower. Pre…" at bounding box center [933, 427] width 1019 height 318
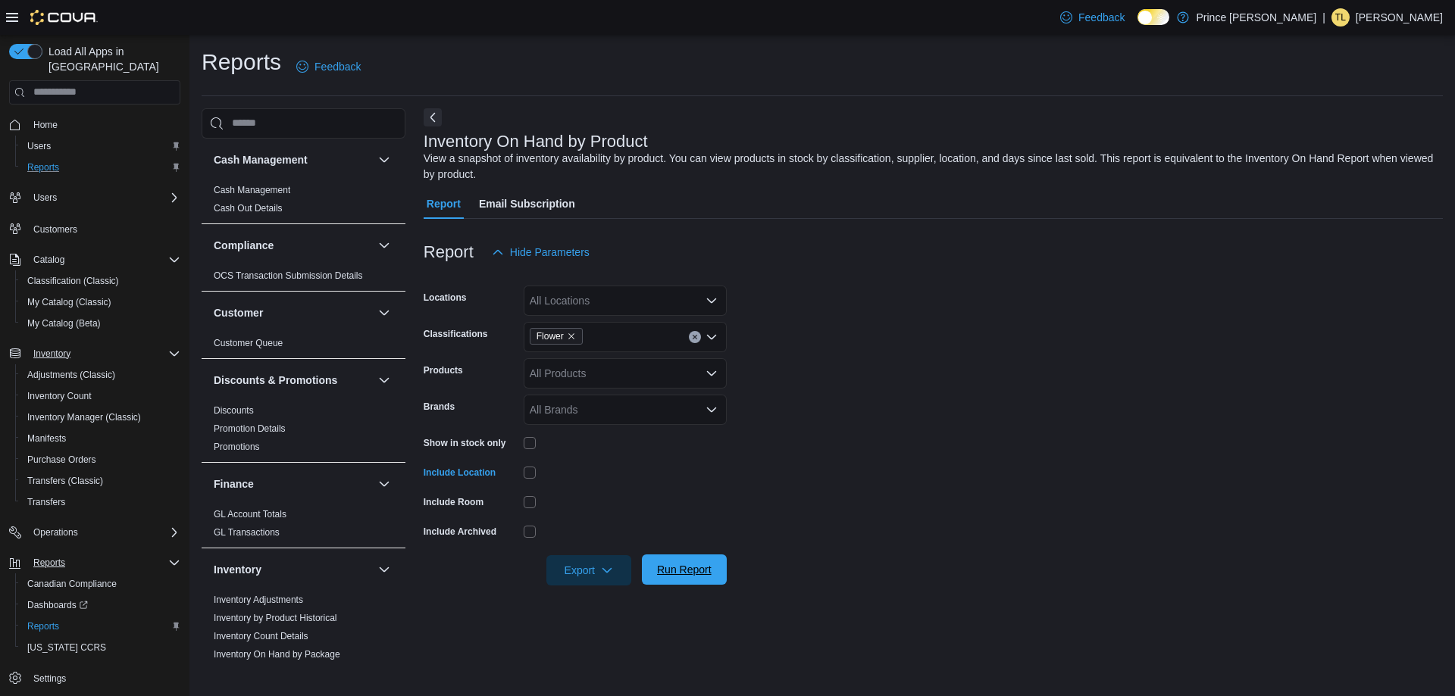
click at [674, 578] on span "Run Report" at bounding box center [684, 570] width 67 height 30
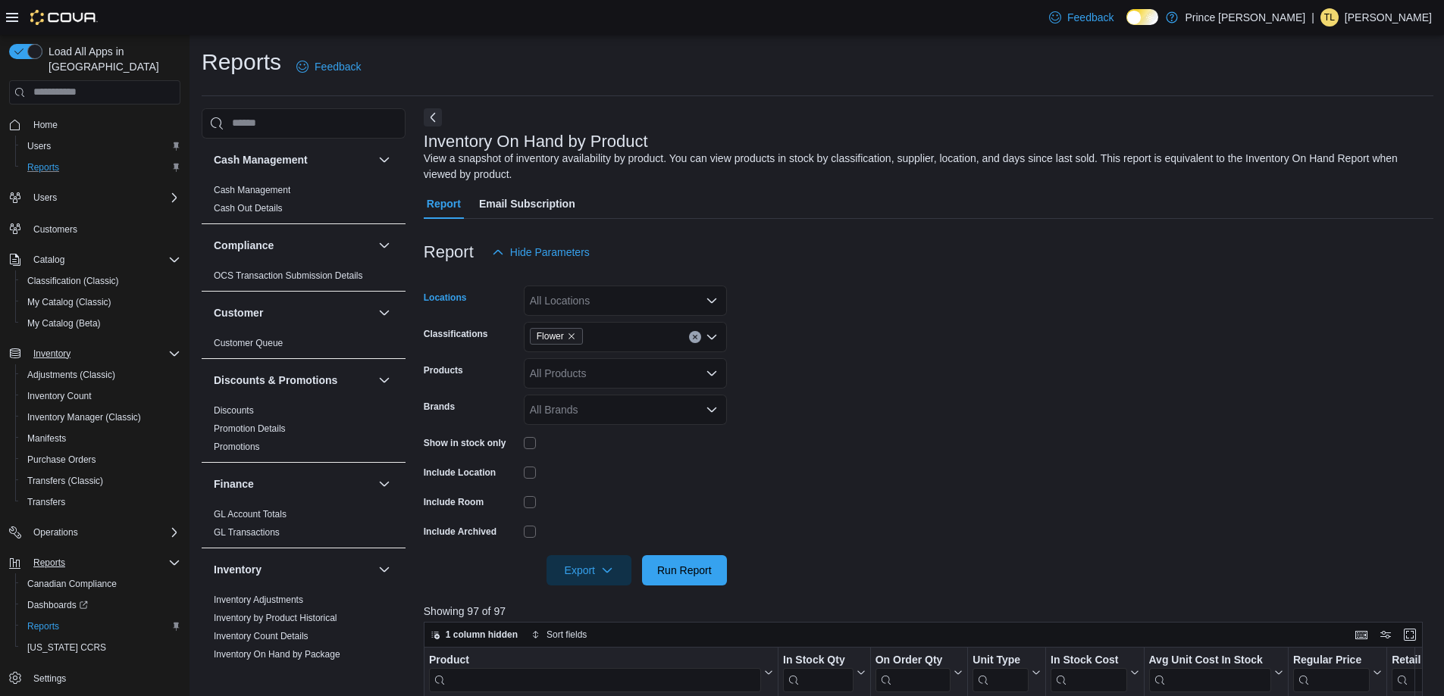
click at [713, 301] on icon "Open list of options" at bounding box center [711, 301] width 9 height 5
click at [653, 328] on span "Prince [PERSON_NAME]" at bounding box center [609, 326] width 120 height 15
click at [794, 479] on form "Locations Prince [PERSON_NAME] Combo box. Selected. Prince [PERSON_NAME]. Press…" at bounding box center [928, 427] width 1009 height 318
click at [677, 572] on span "Run Report" at bounding box center [684, 569] width 55 height 15
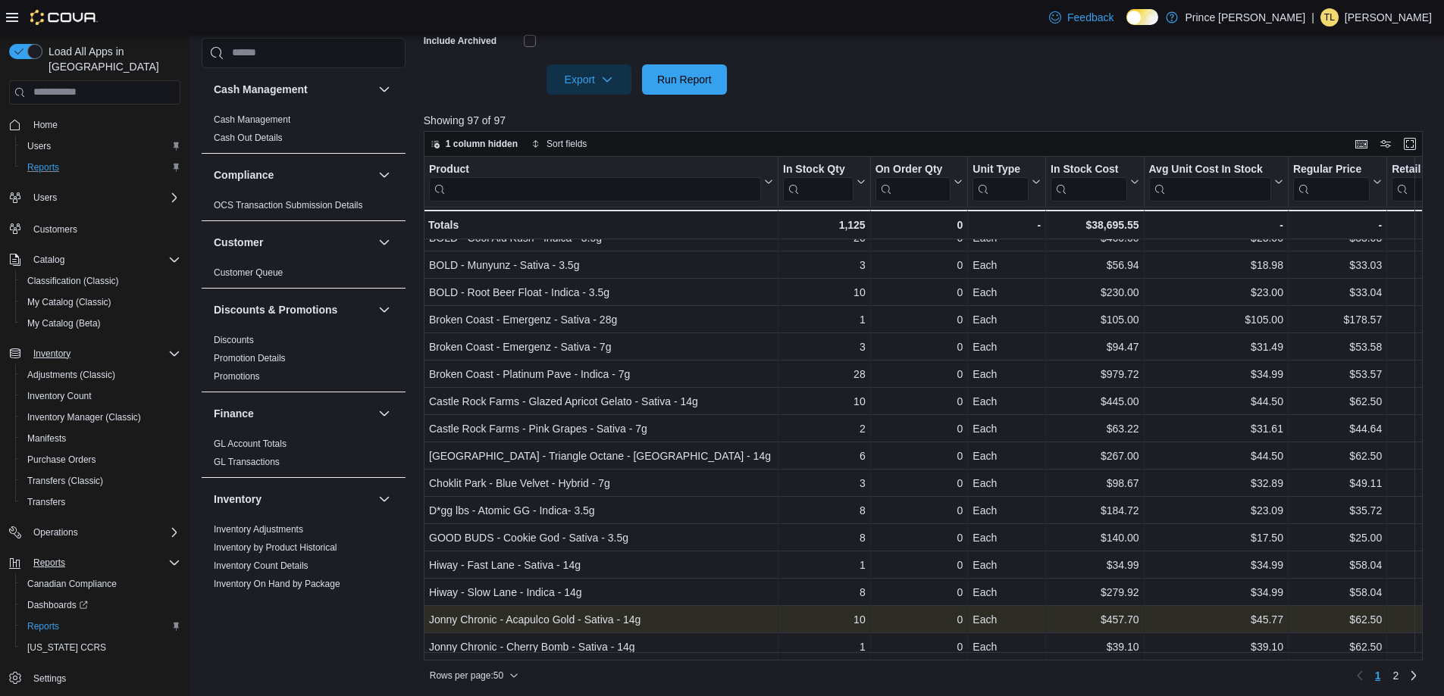
scroll to position [495, 0]
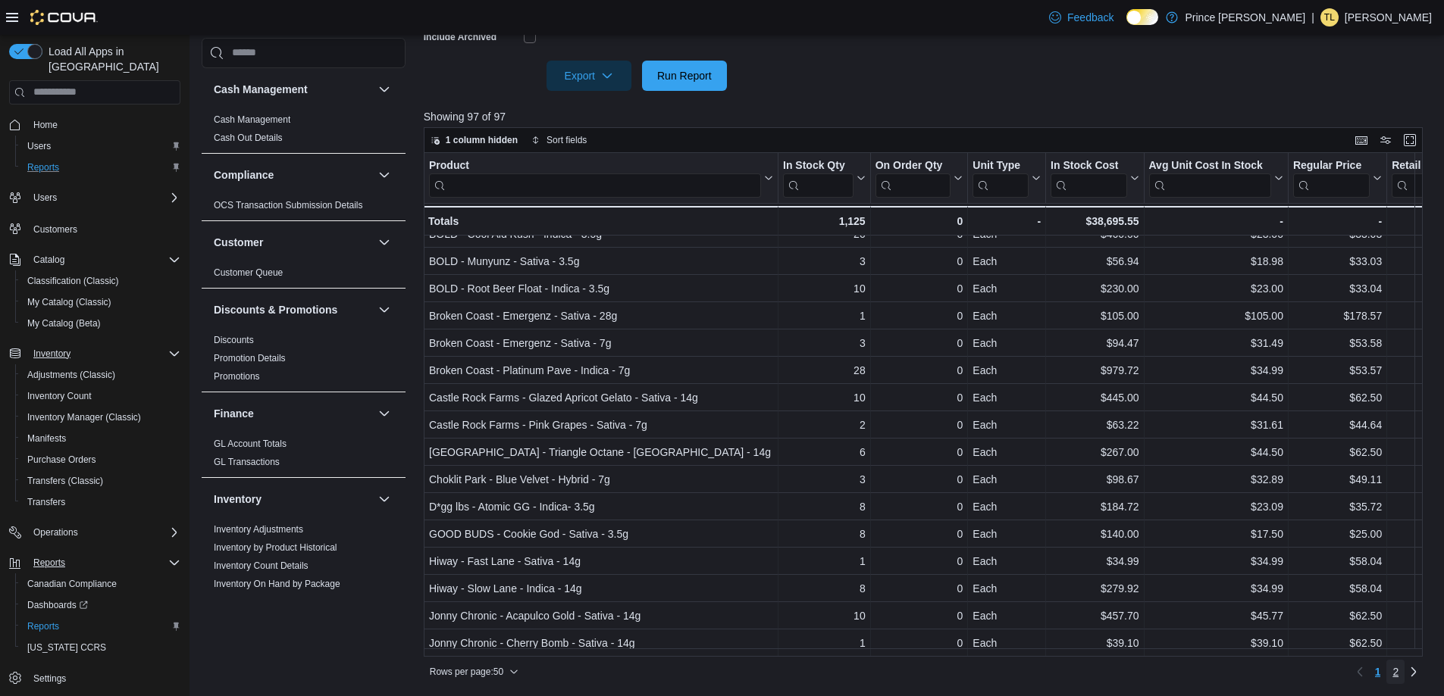
click at [1398, 674] on span "2" at bounding box center [1395, 672] width 6 height 15
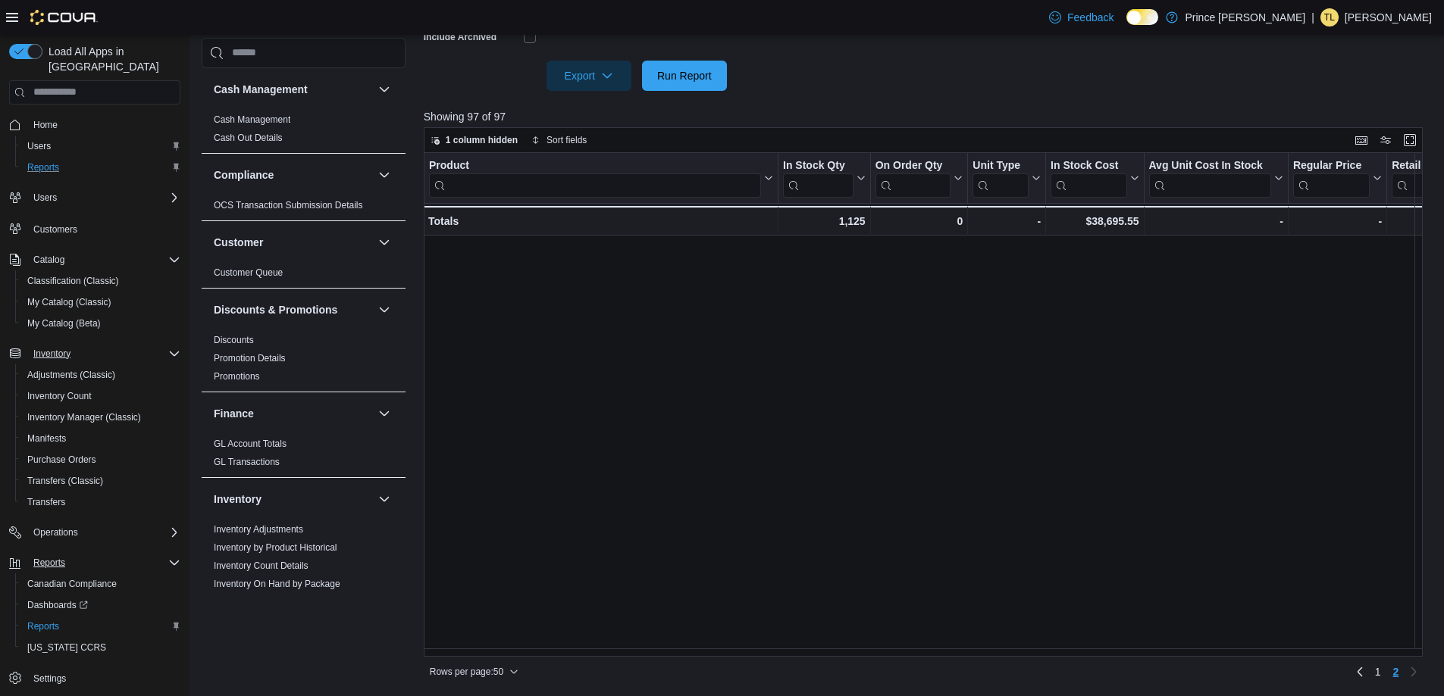
scroll to position [0, 0]
